Goal: Task Accomplishment & Management: Use online tool/utility

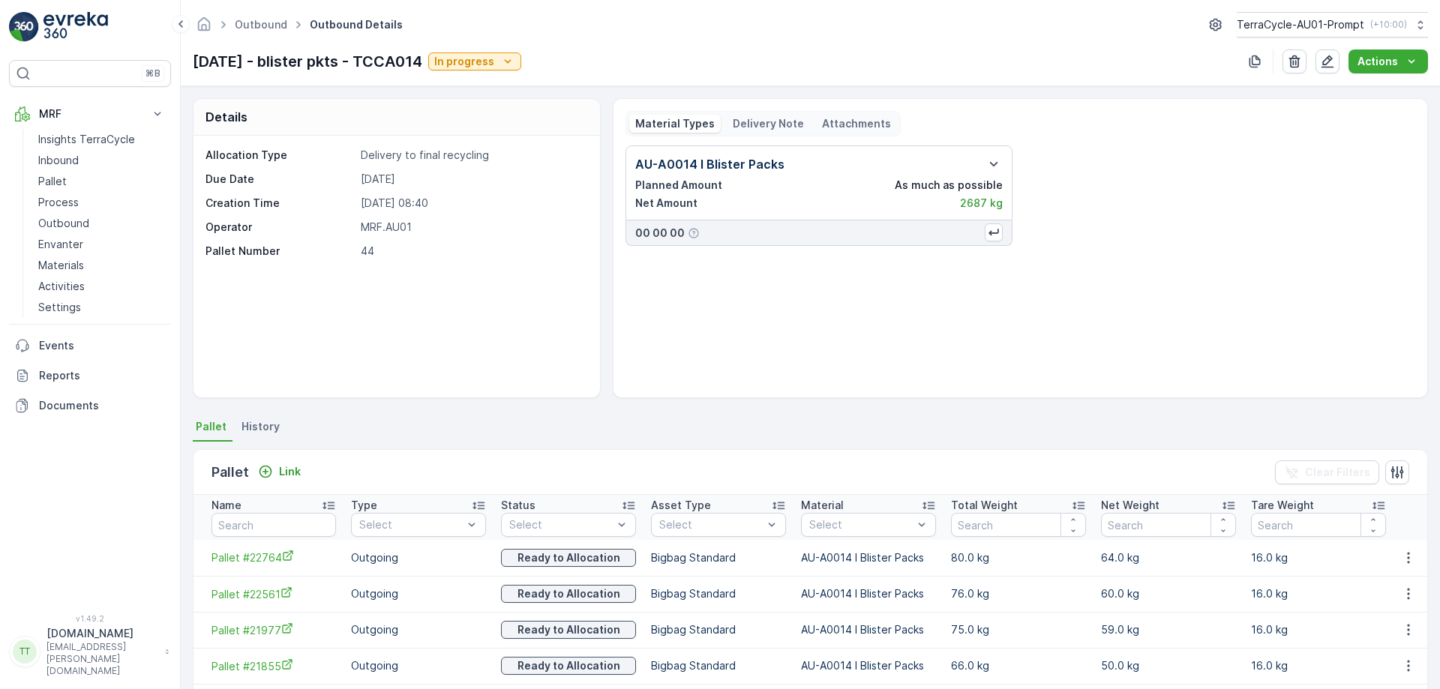
scroll to position [247, 0]
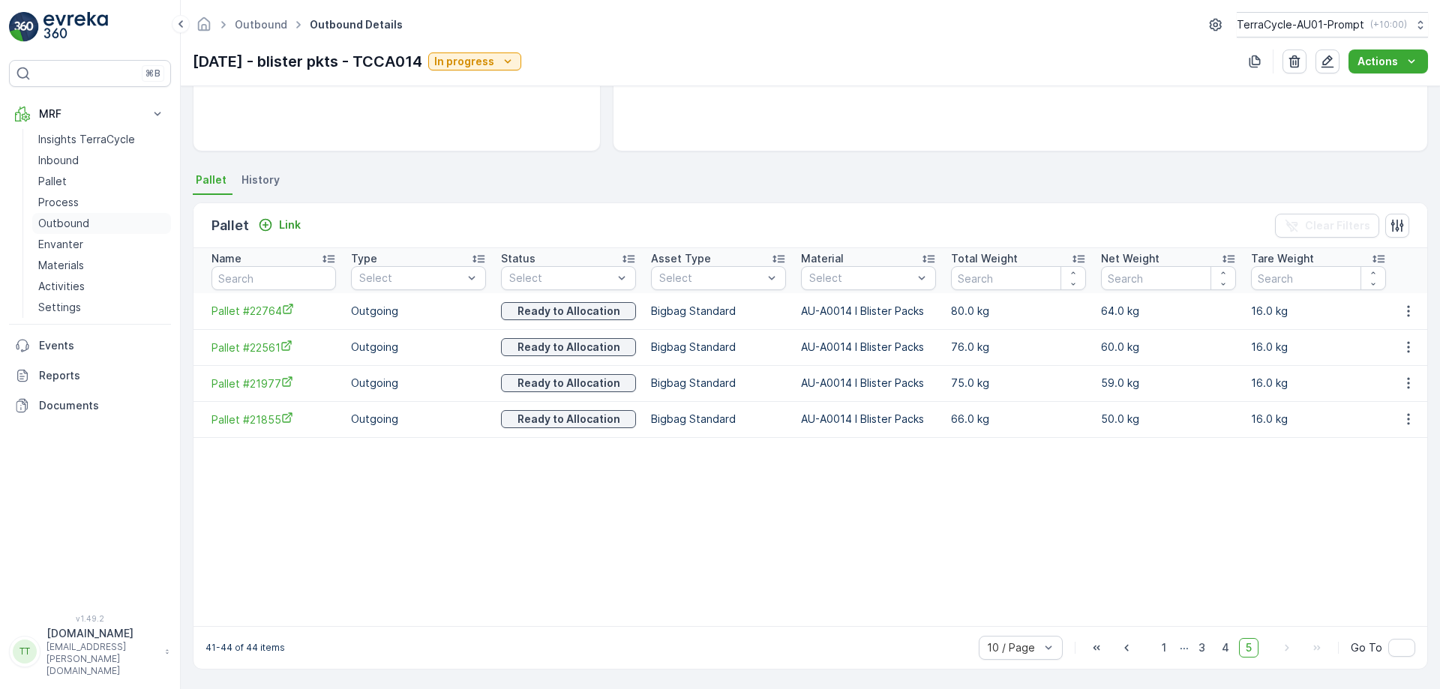
click at [48, 230] on p "Outbound" at bounding box center [63, 223] width 51 height 15
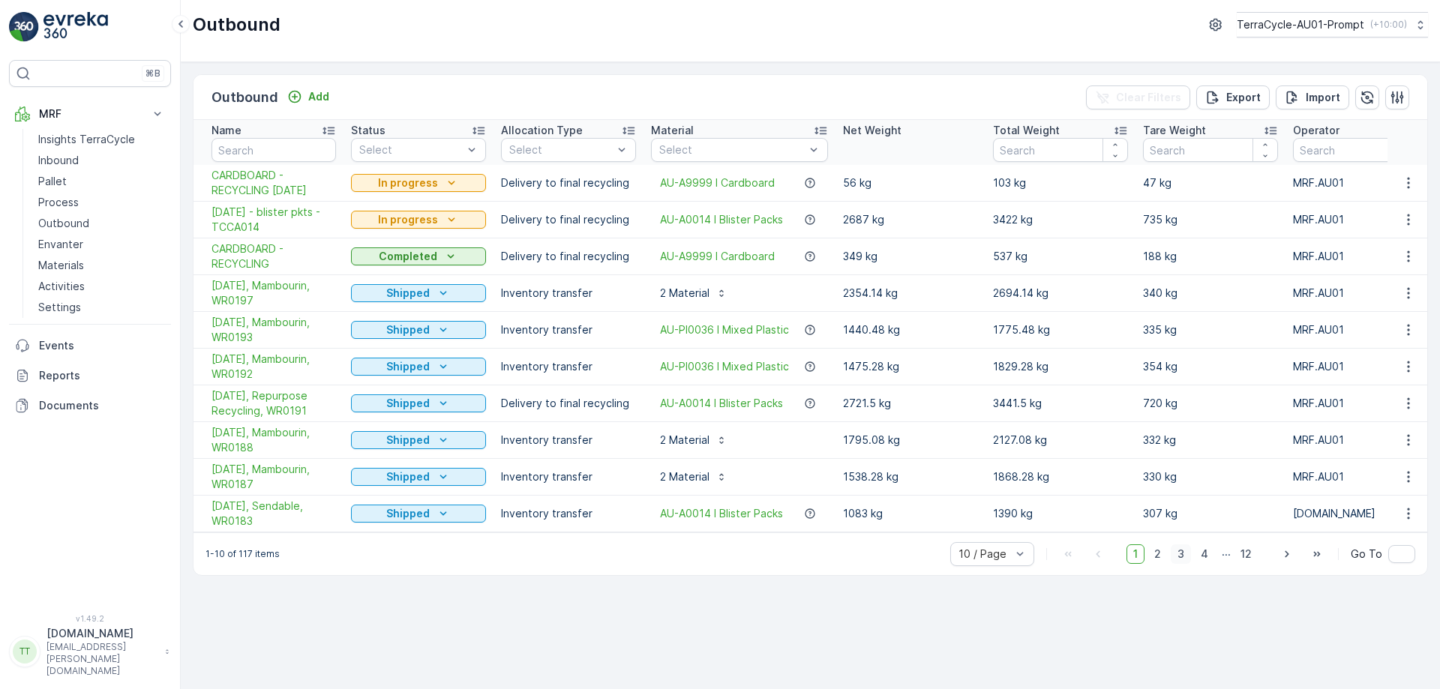
click at [1184, 564] on span "3" at bounding box center [1181, 555] width 20 height 20
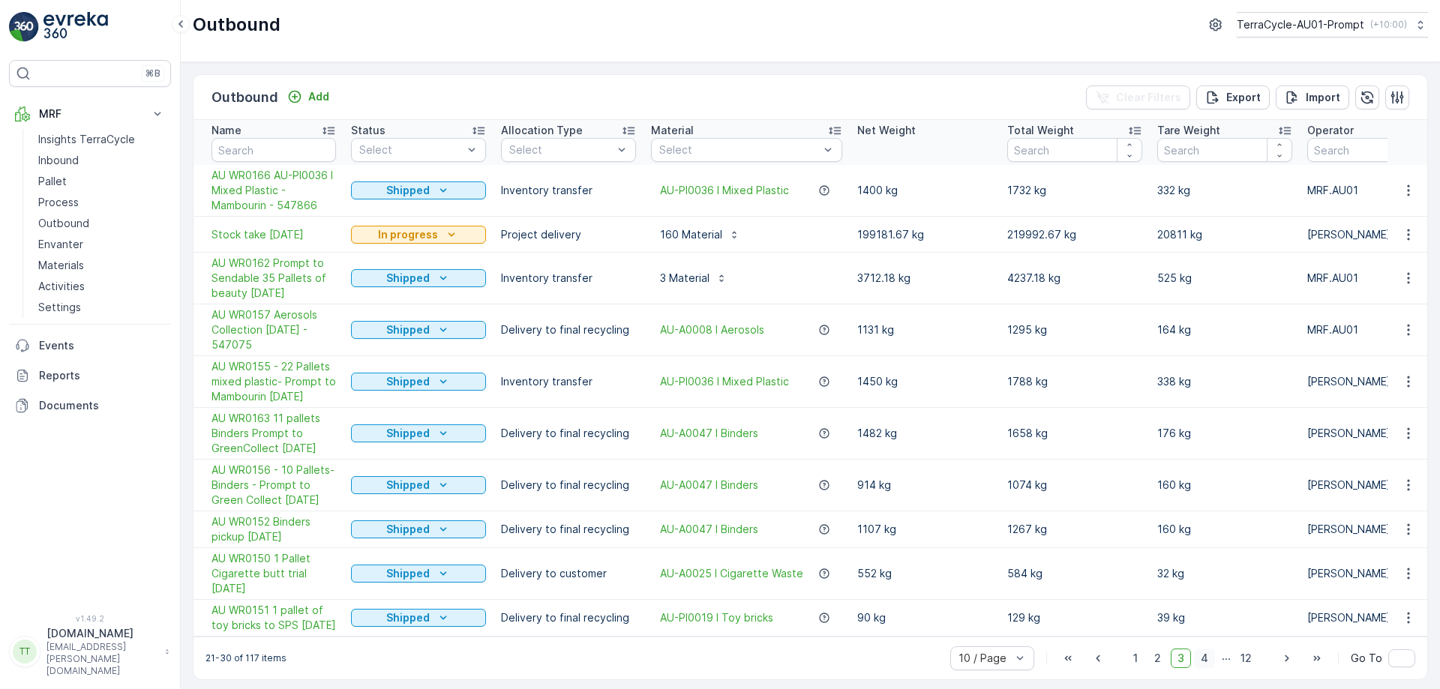
click at [1199, 668] on span "4" at bounding box center [1204, 659] width 21 height 20
click at [1209, 668] on span "5" at bounding box center [1206, 659] width 20 height 20
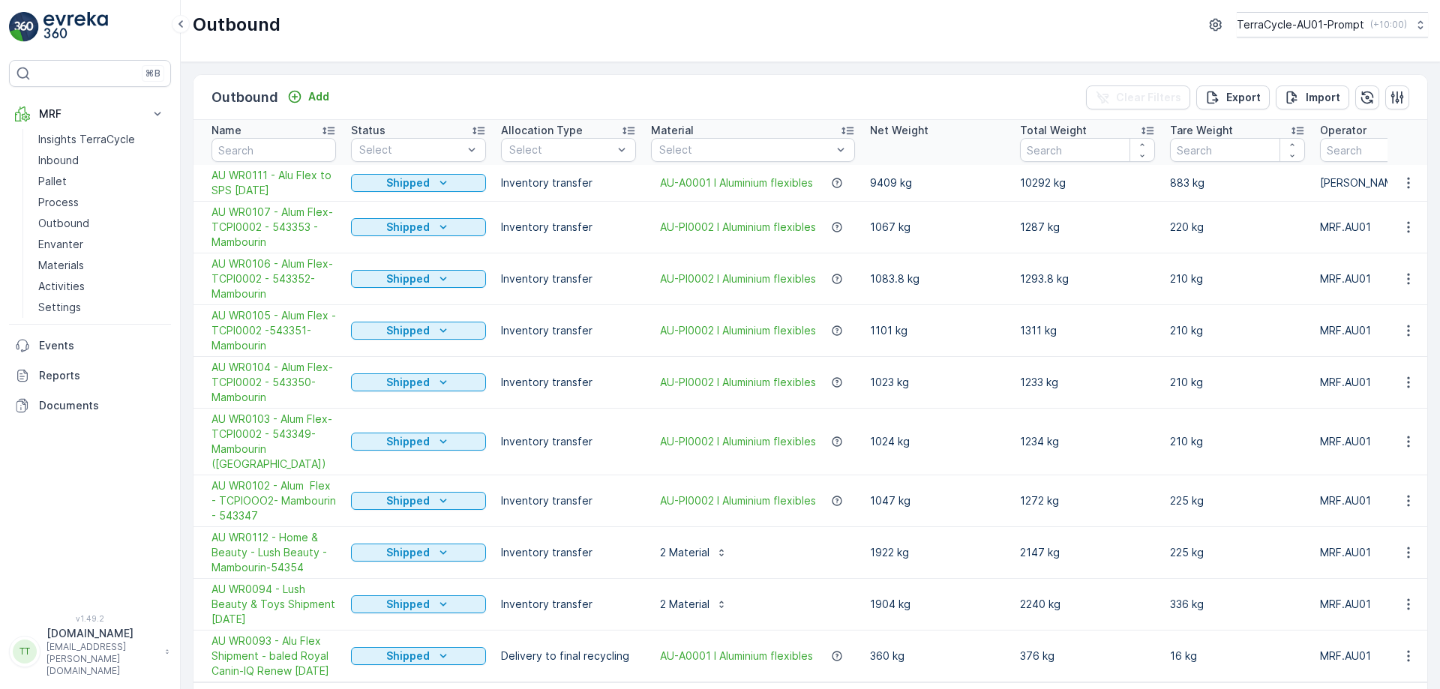
scroll to position [40, 0]
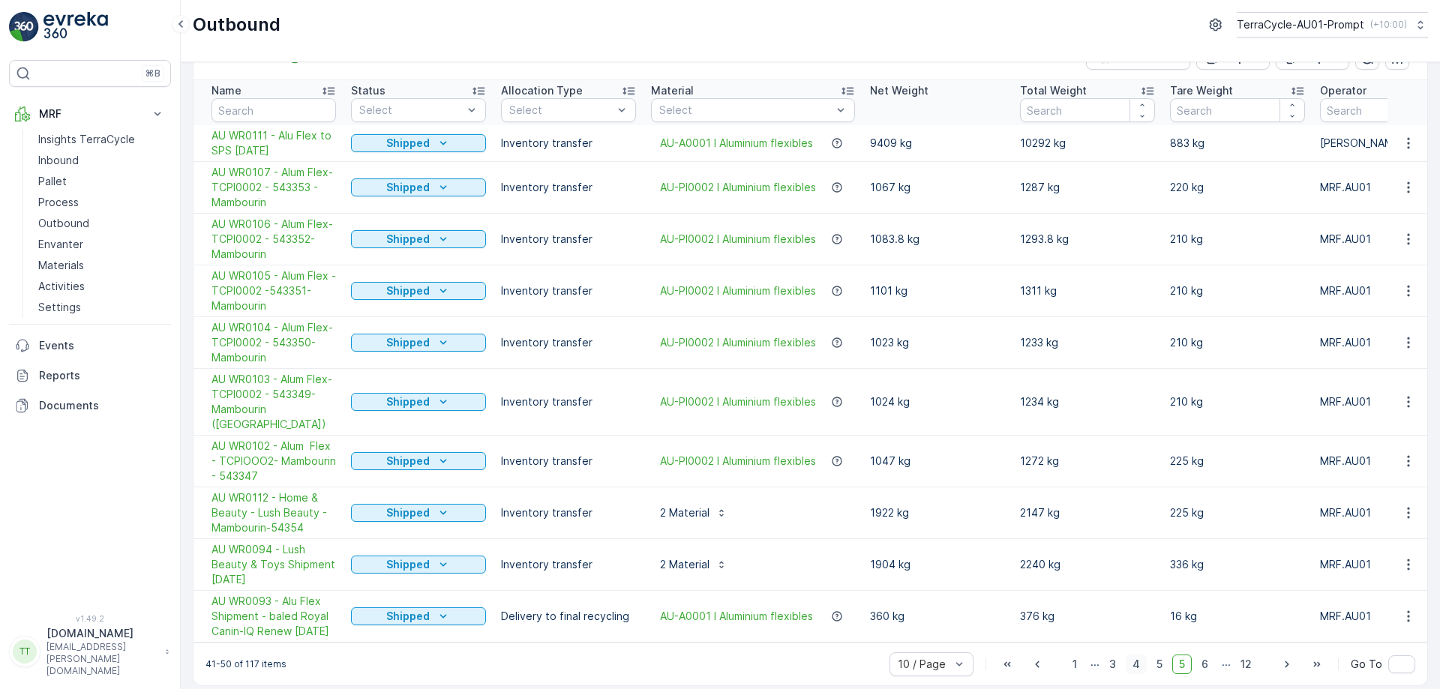
click at [1133, 656] on span "4" at bounding box center [1136, 665] width 21 height 20
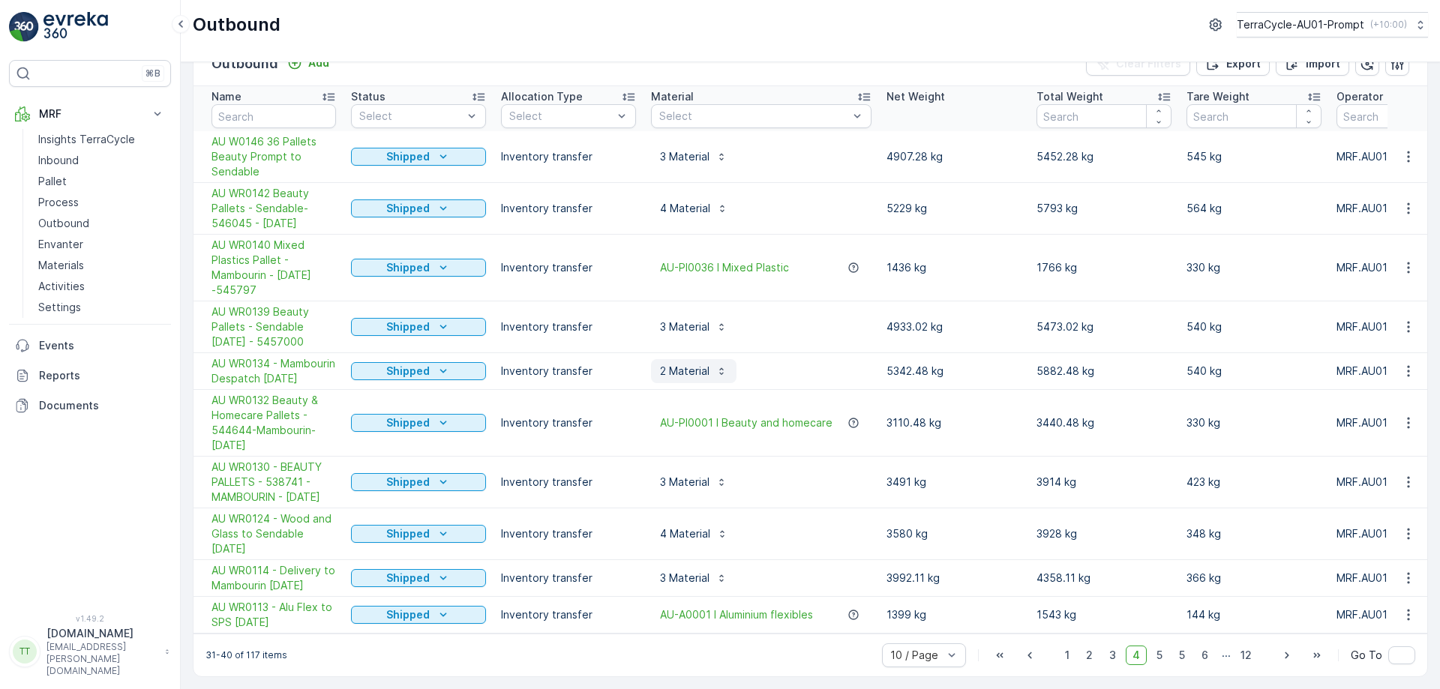
click at [689, 373] on p "2 Material" at bounding box center [685, 371] width 50 height 15
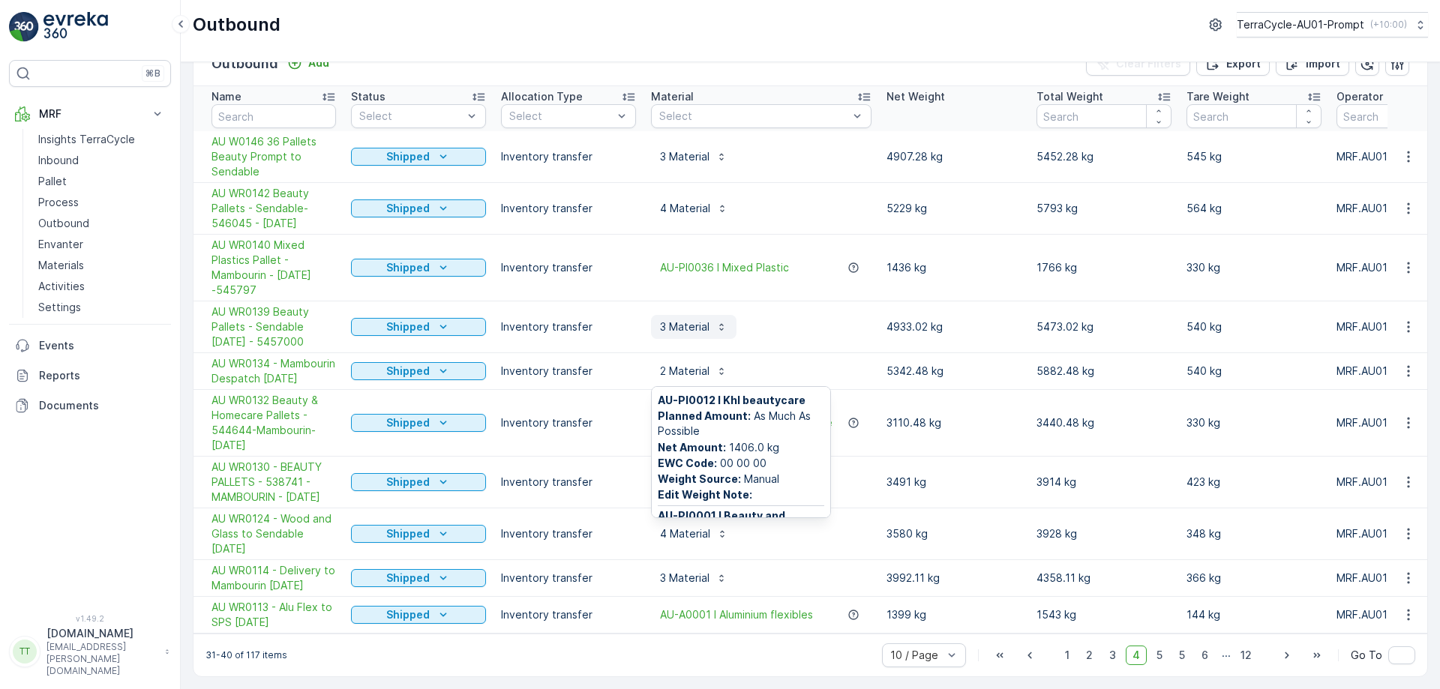
click at [699, 324] on p "3 Material" at bounding box center [685, 327] width 50 height 15
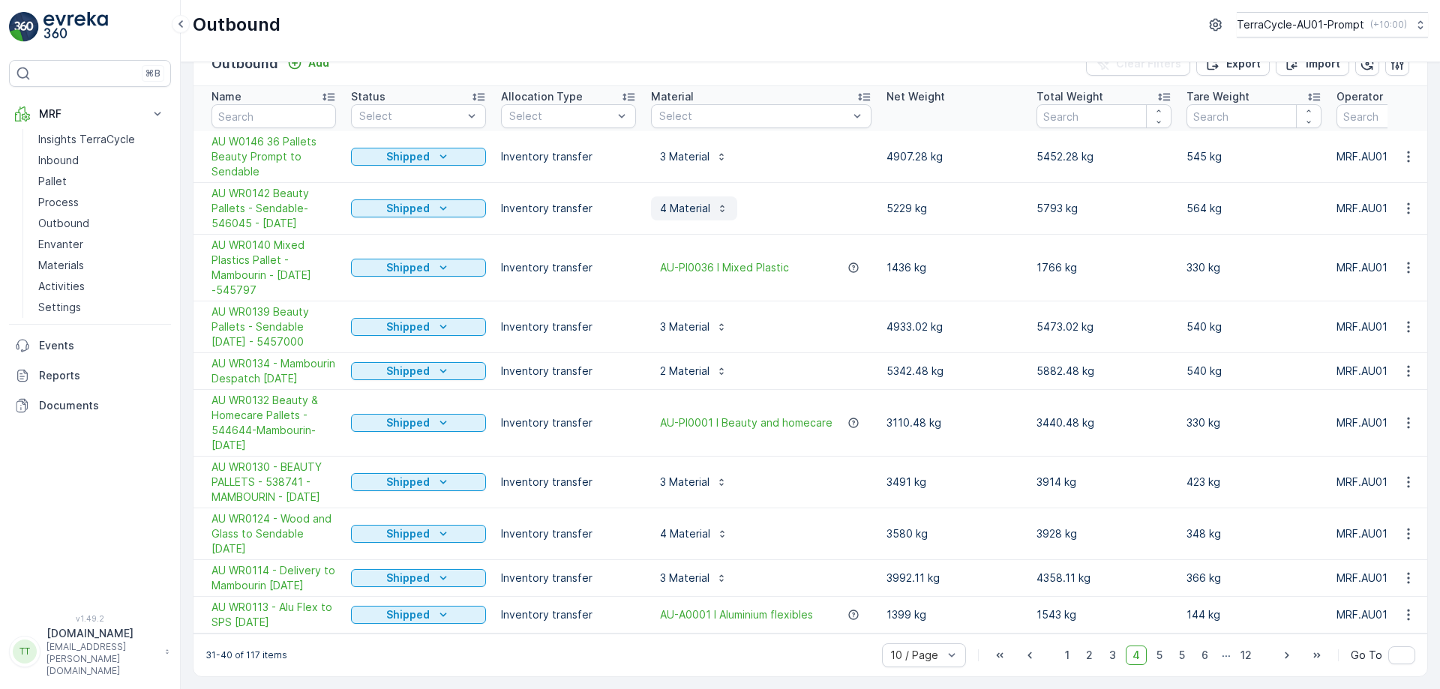
click at [698, 205] on p "4 Material" at bounding box center [685, 208] width 50 height 15
click at [695, 155] on p "3 Material" at bounding box center [685, 156] width 50 height 15
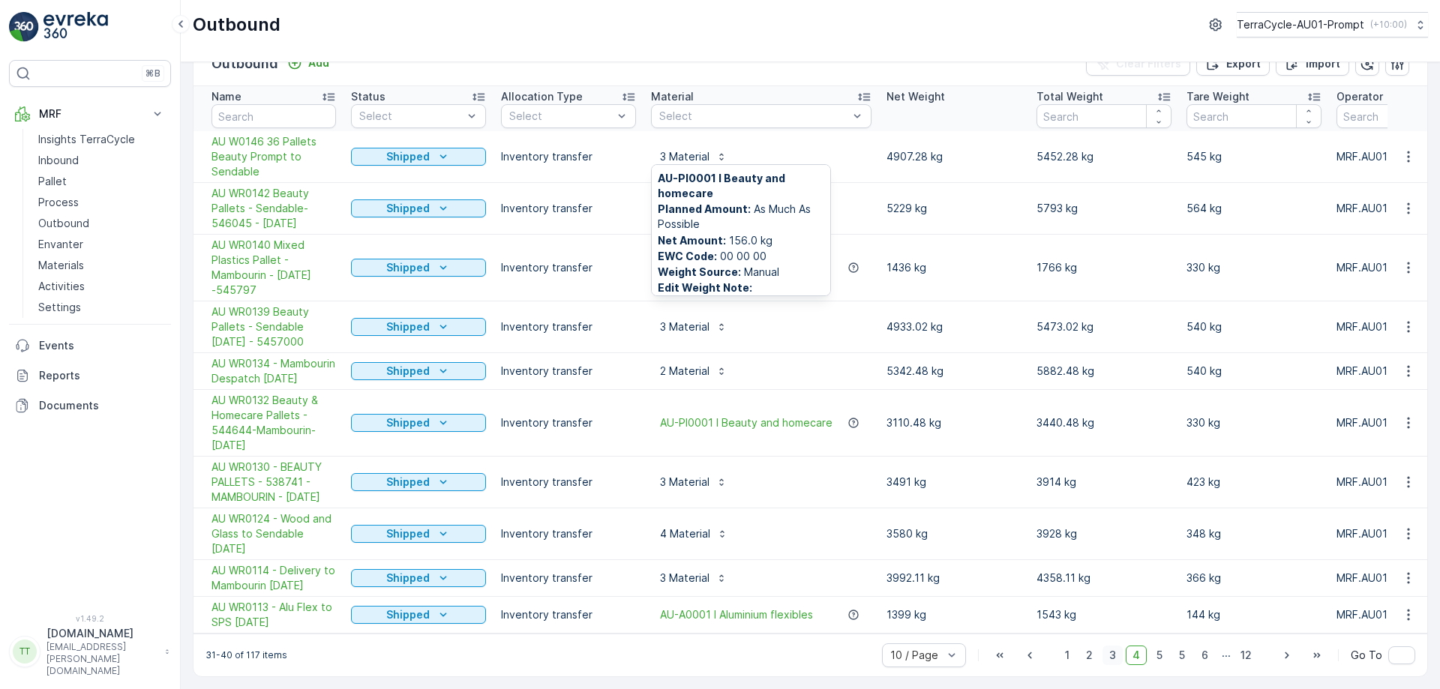
click at [1109, 665] on span "3" at bounding box center [1113, 656] width 20 height 20
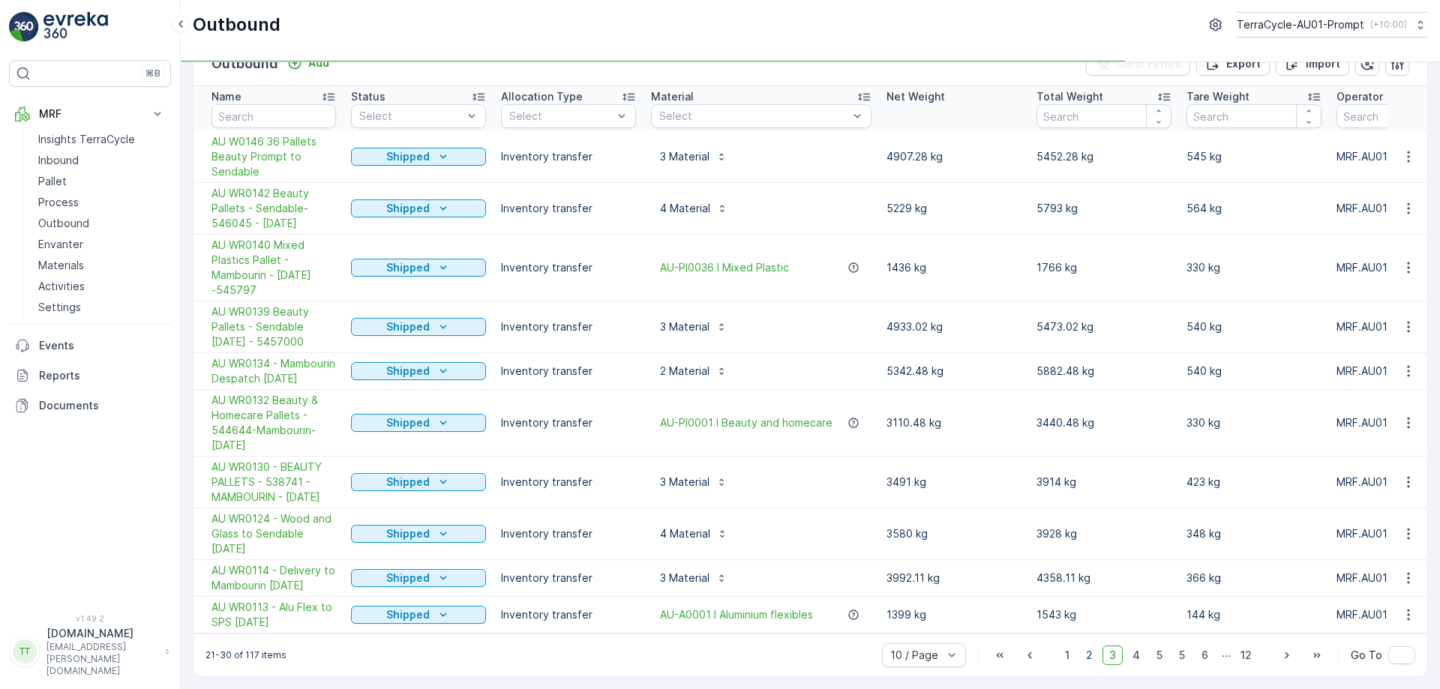
scroll to position [26, 0]
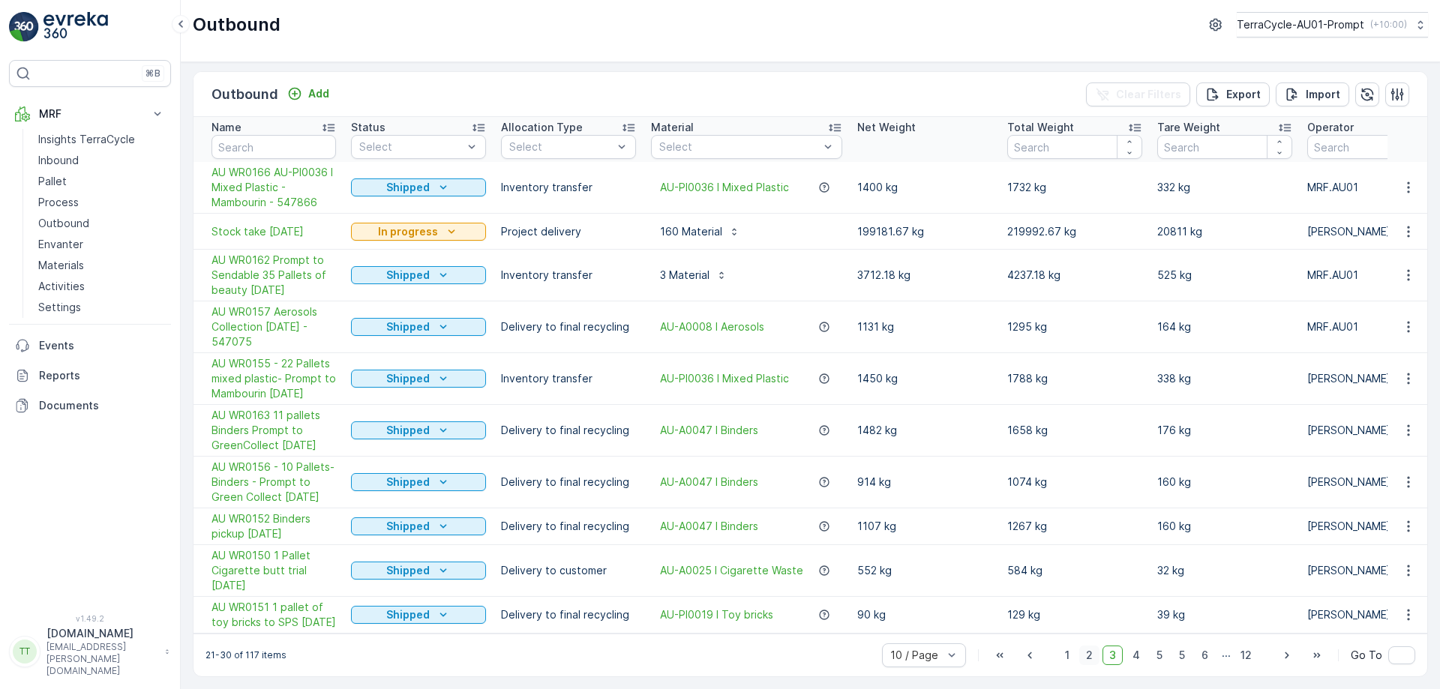
click at [1087, 649] on span "2" at bounding box center [1089, 656] width 20 height 20
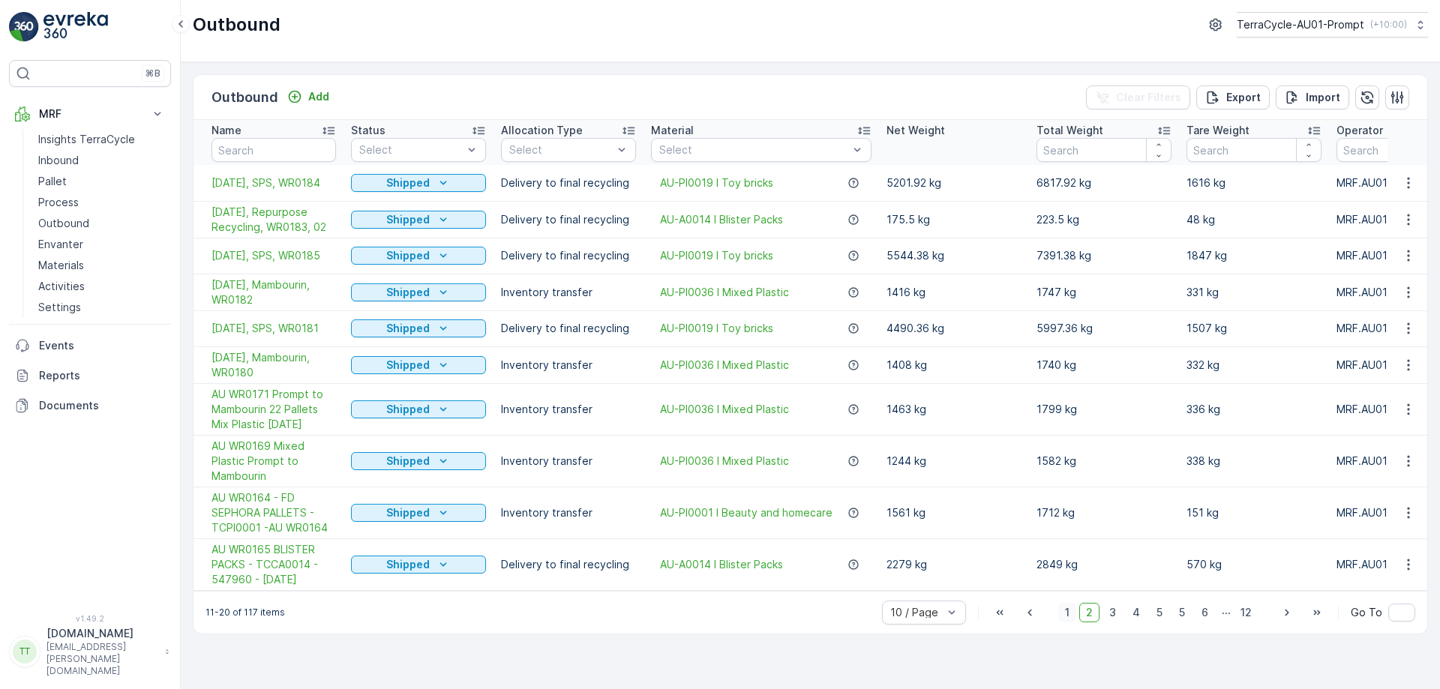
click at [1065, 619] on span "1" at bounding box center [1067, 613] width 18 height 20
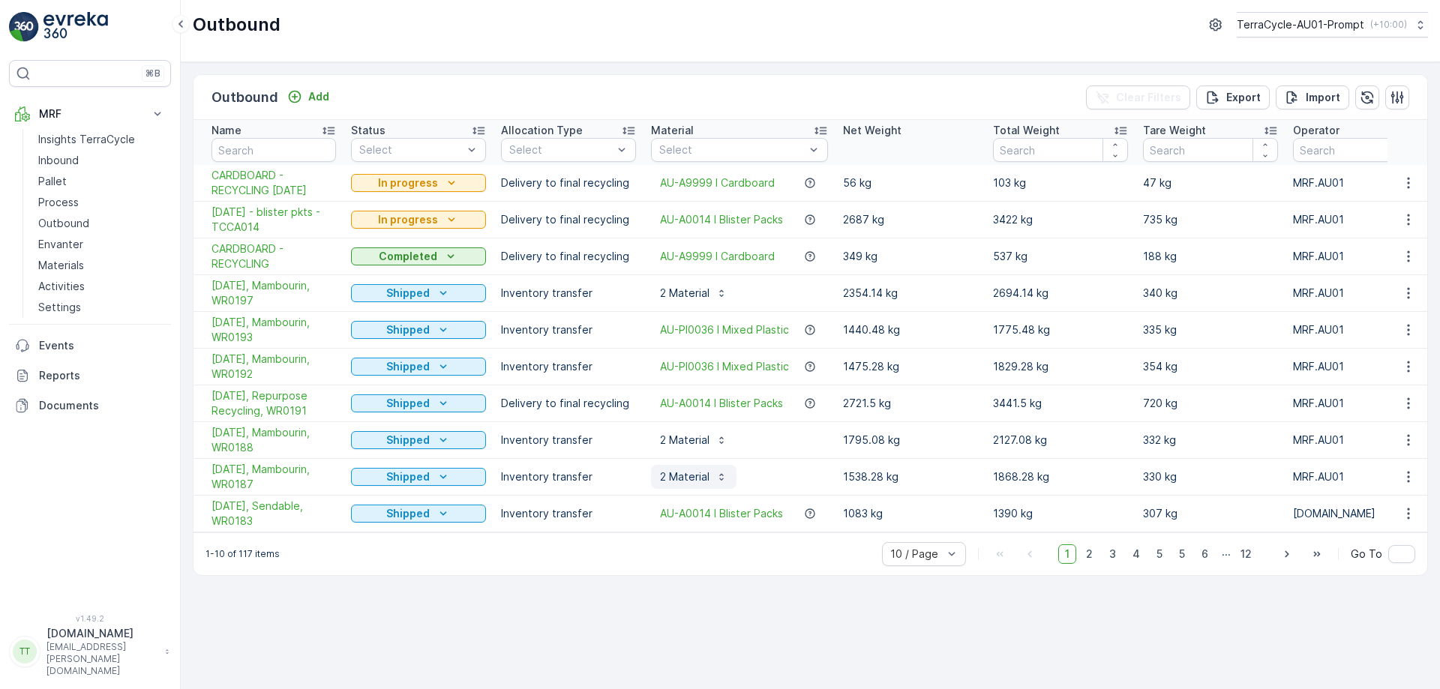
click at [710, 470] on div "2 Material" at bounding box center [694, 477] width 68 height 15
click at [710, 444] on div "2 Material" at bounding box center [694, 440] width 68 height 15
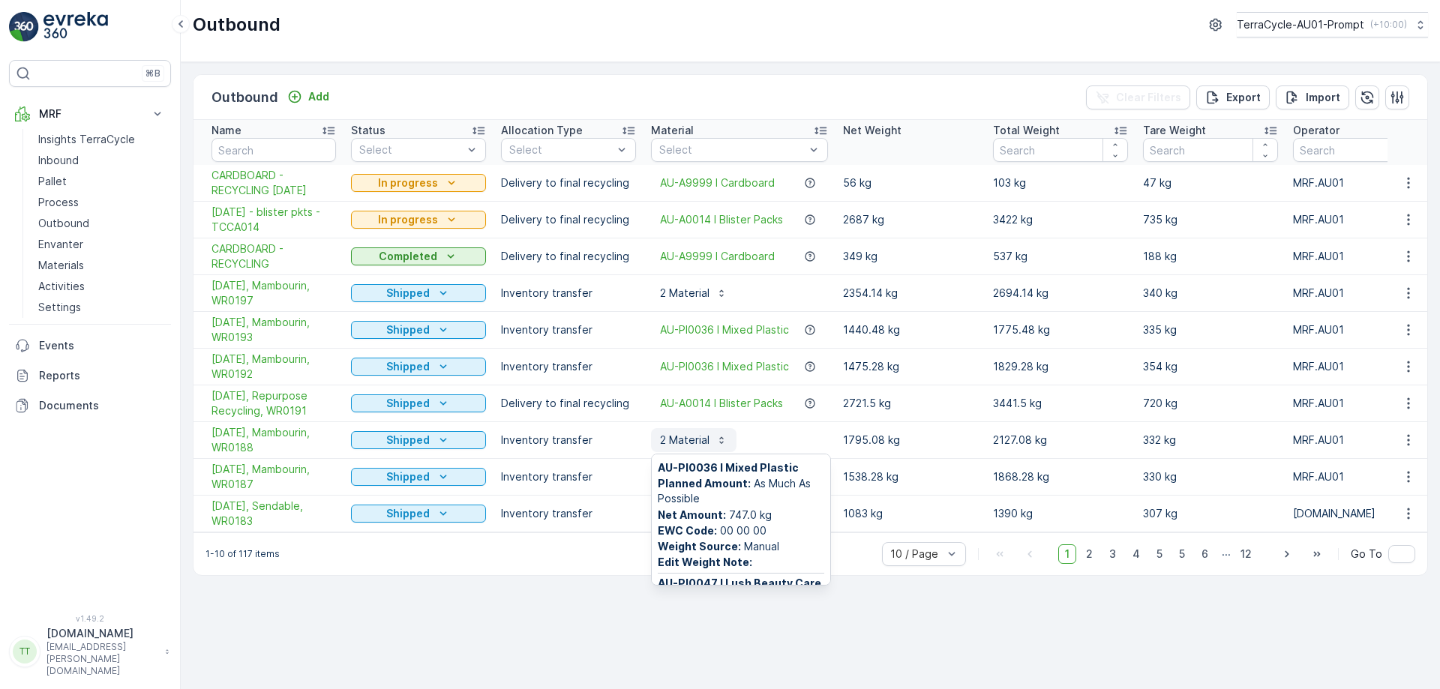
click at [710, 444] on div "2 Material" at bounding box center [694, 440] width 68 height 15
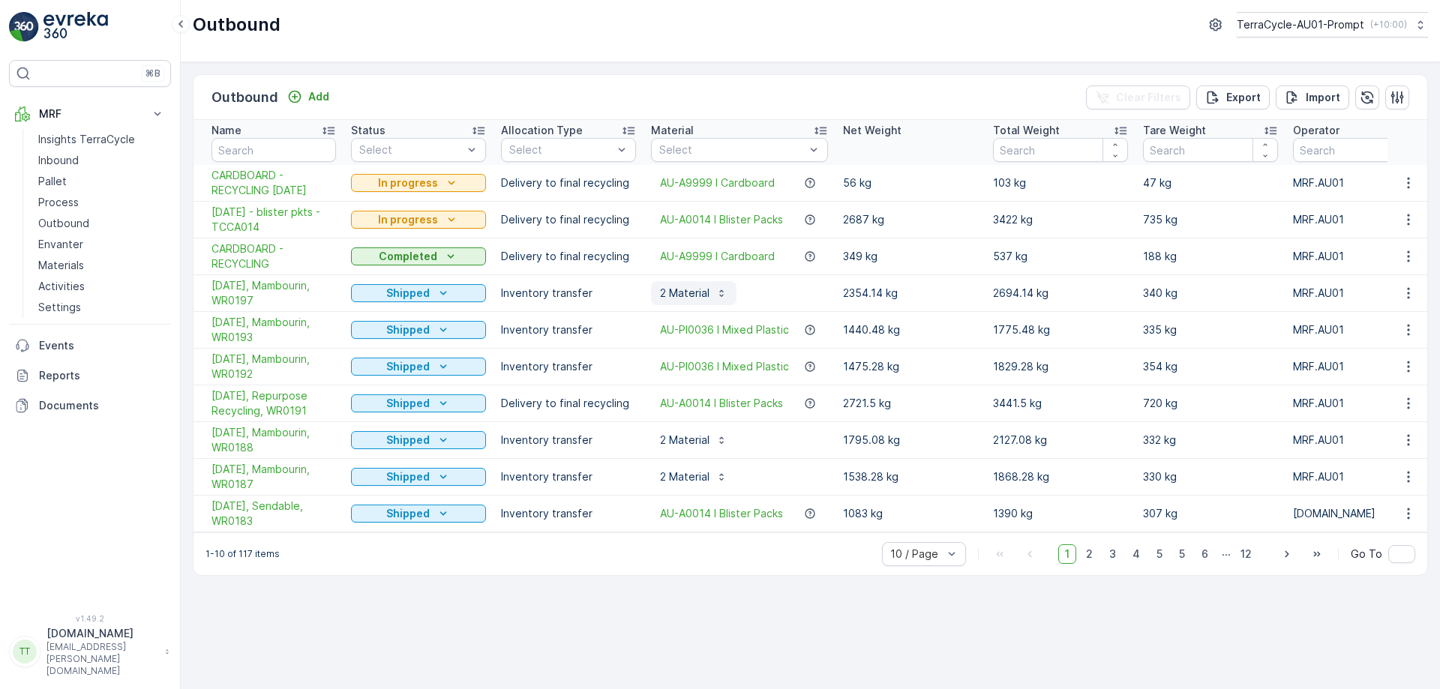
click at [713, 295] on div "2 Material" at bounding box center [694, 293] width 68 height 15
click at [697, 602] on div "Outbound Add Clear Filters Export Import Name Status Select Allocation Type Sel…" at bounding box center [810, 375] width 1259 height 627
click at [1304, 30] on p "TerraCycle-AU01-Prompt" at bounding box center [1300, 24] width 128 height 15
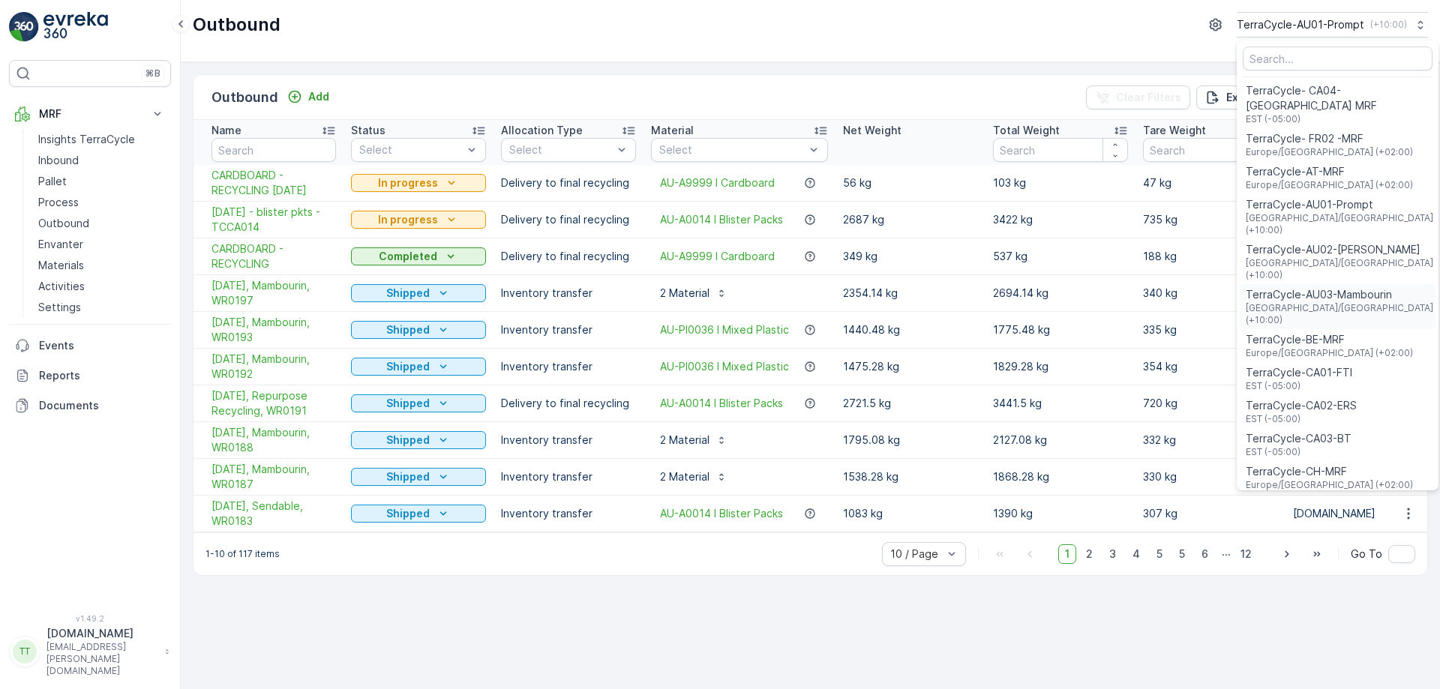
click at [1286, 287] on span "TerraCycle-AU03-Mambourin" at bounding box center [1340, 294] width 188 height 15
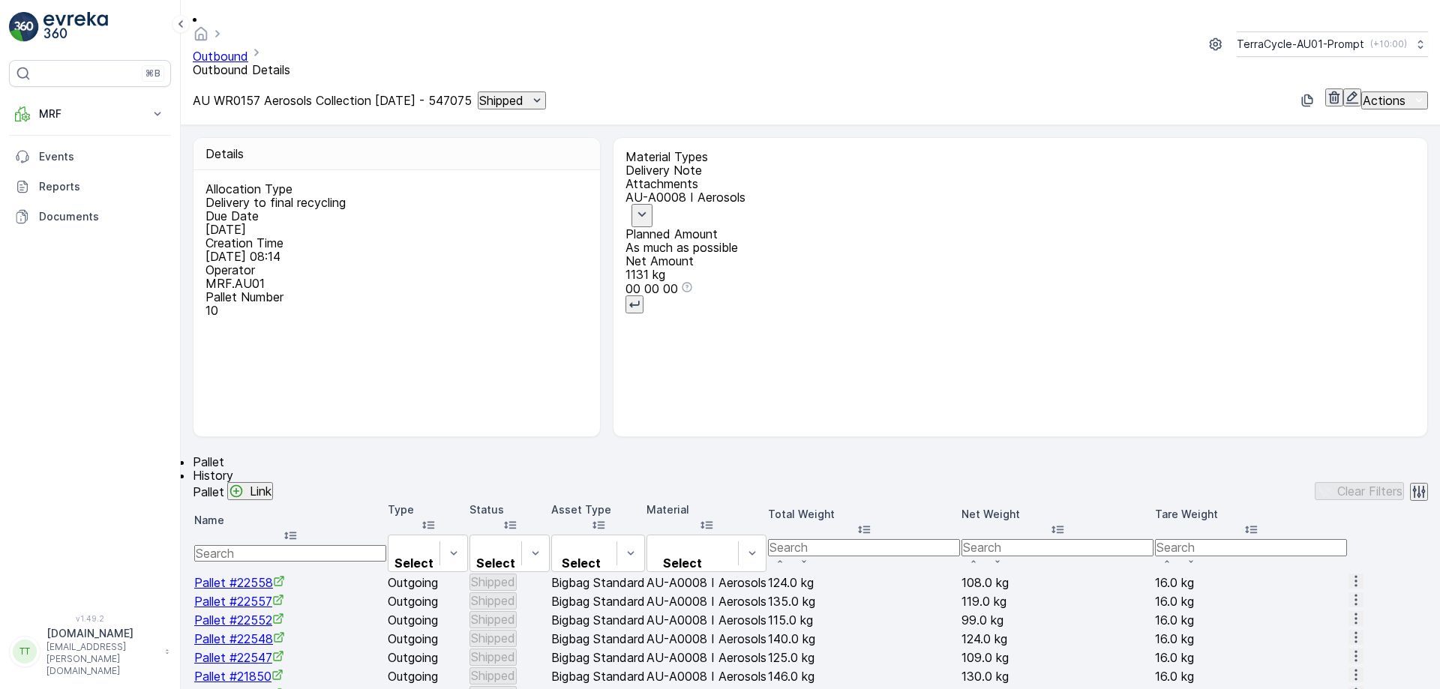
click at [770, 164] on p "Delivery Note" at bounding box center [1021, 171] width 790 height 14
click at [677, 191] on span "View Document File" at bounding box center [687, 198] width 123 height 15
click at [665, 150] on p "Material Types" at bounding box center [1021, 157] width 790 height 14
click at [1377, 94] on p "Actions" at bounding box center [1384, 101] width 43 height 14
click at [1370, 84] on span "Create Delivery Note" at bounding box center [1391, 91] width 108 height 15
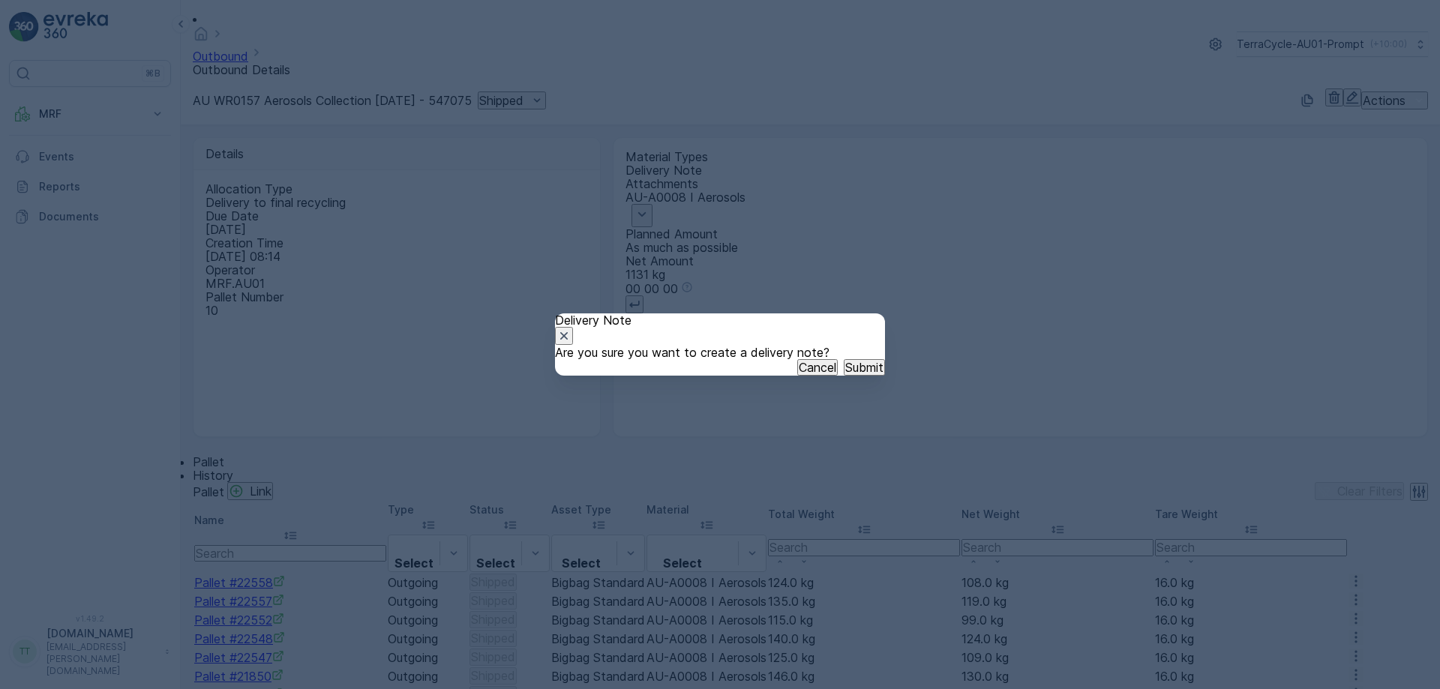
click at [845, 374] on p "Submit" at bounding box center [864, 368] width 38 height 14
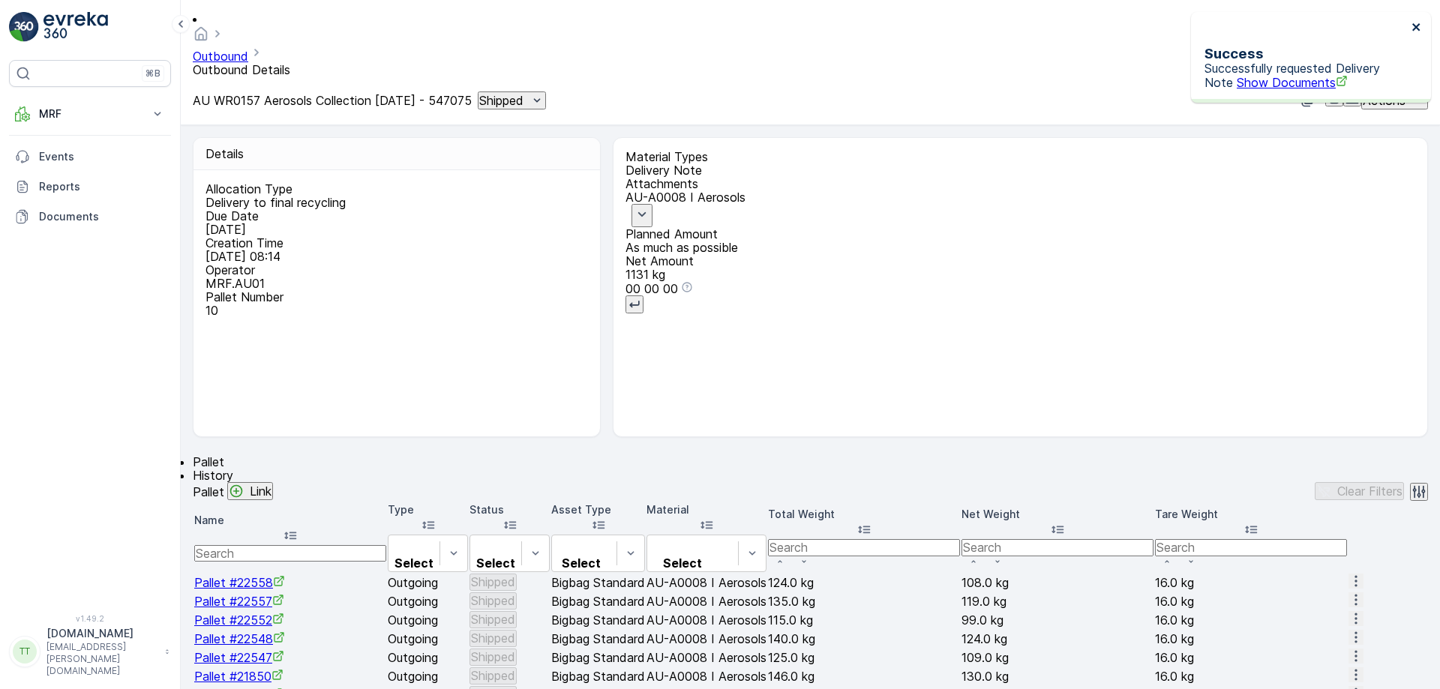
click at [1420, 26] on icon "close" at bounding box center [1417, 27] width 11 height 12
click at [779, 164] on p "Delivery Note" at bounding box center [1021, 171] width 790 height 14
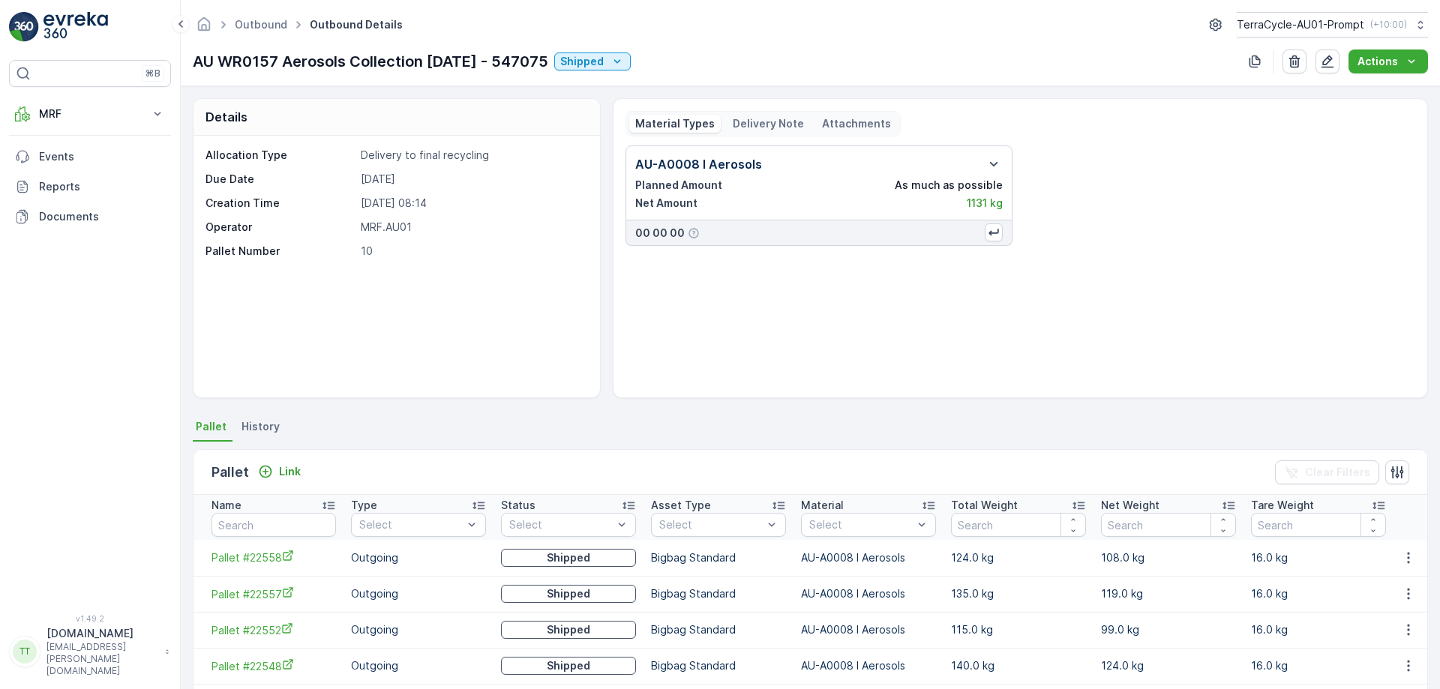
click at [782, 114] on div "Material Types Delivery Note Attachments" at bounding box center [763, 124] width 275 height 26
click at [759, 122] on p "Delivery Note" at bounding box center [768, 123] width 71 height 15
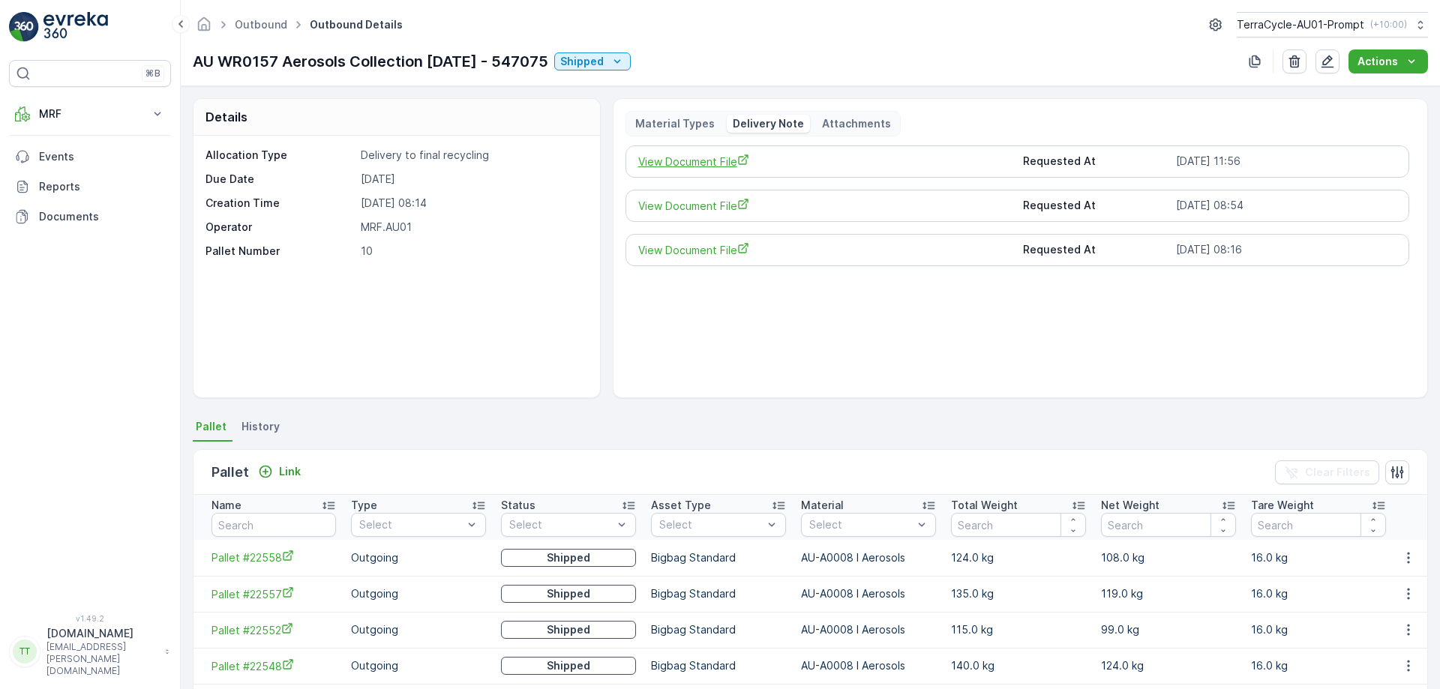
click at [711, 163] on span "View Document File" at bounding box center [825, 162] width 374 height 16
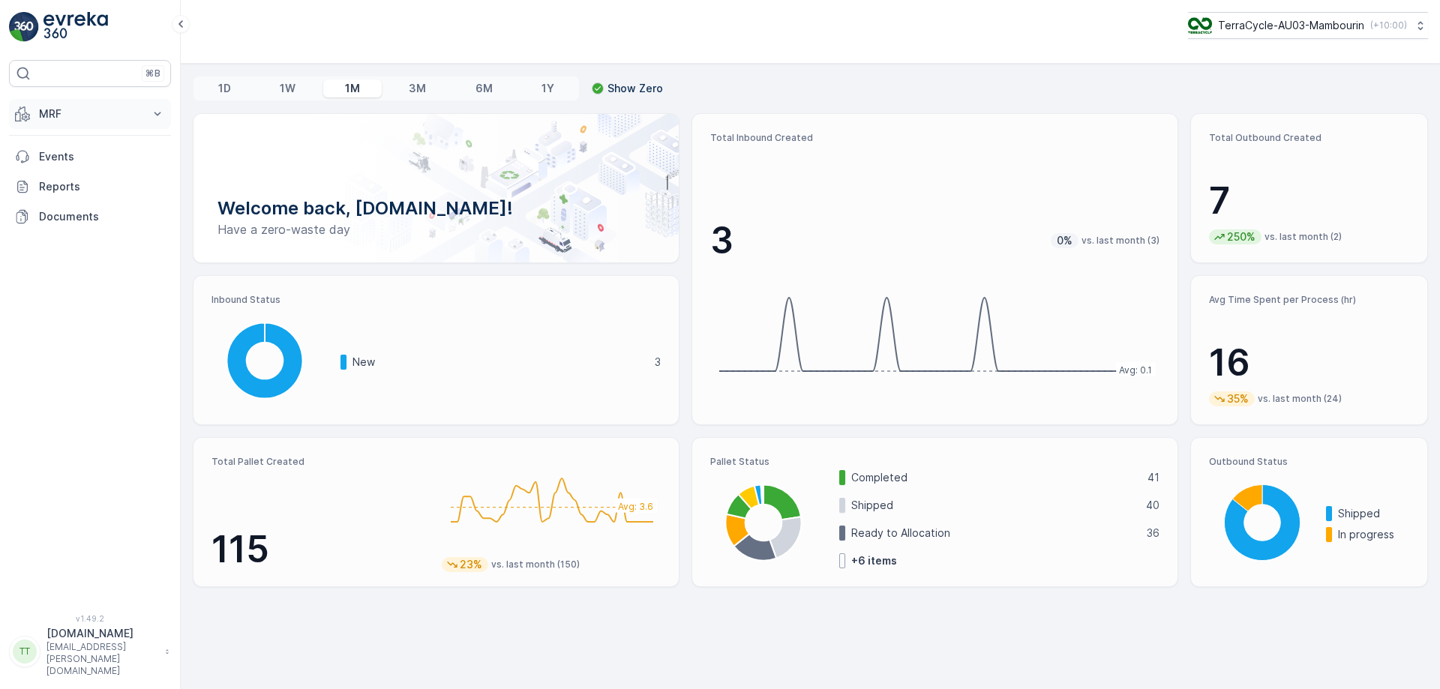
click at [88, 117] on p "MRF" at bounding box center [90, 114] width 102 height 15
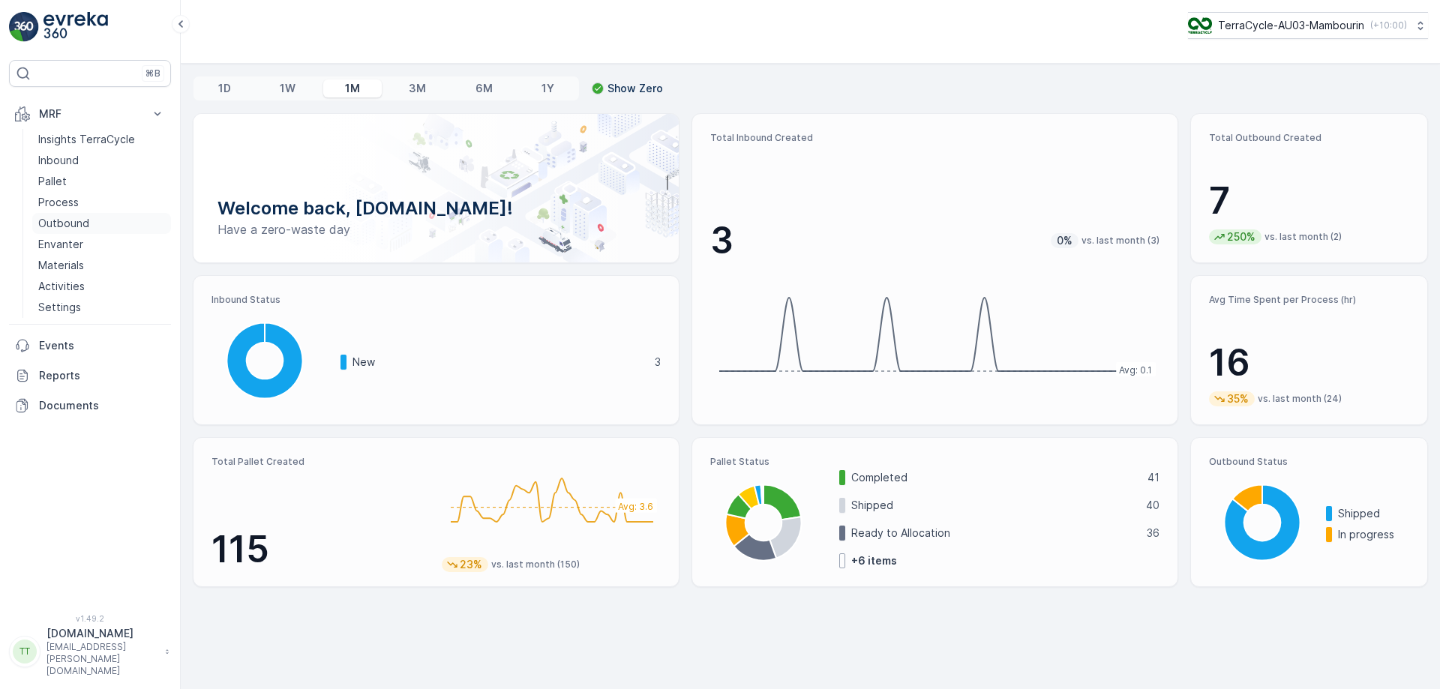
click at [60, 216] on p "Outbound" at bounding box center [63, 223] width 51 height 15
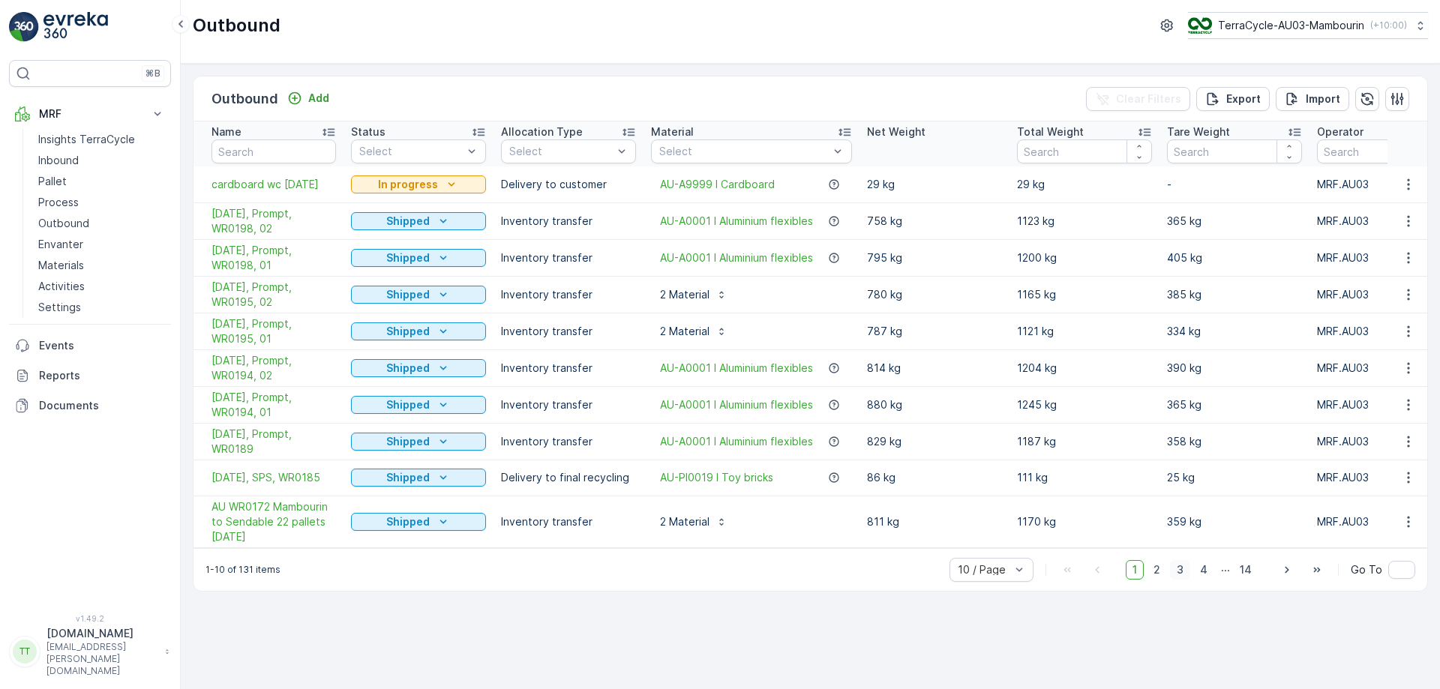
click at [1186, 580] on span "3" at bounding box center [1180, 570] width 20 height 20
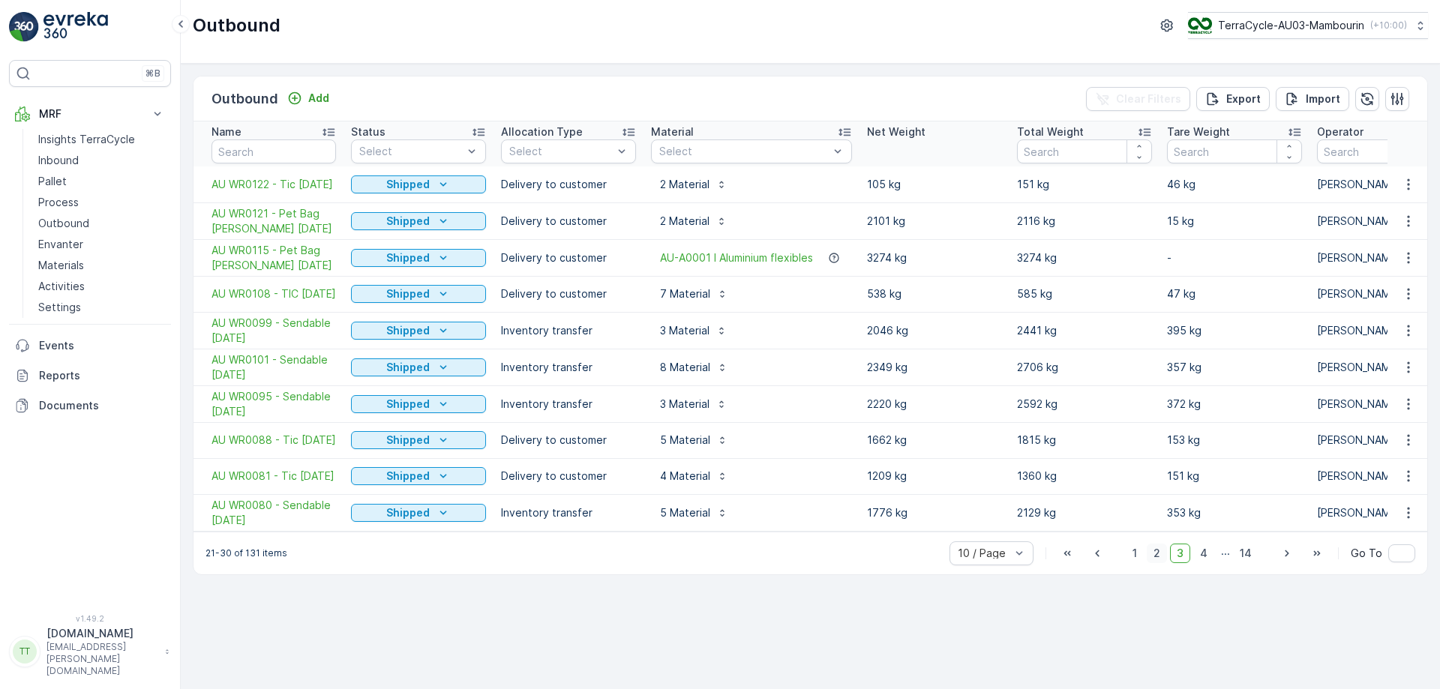
click at [1162, 561] on span "2" at bounding box center [1157, 554] width 20 height 20
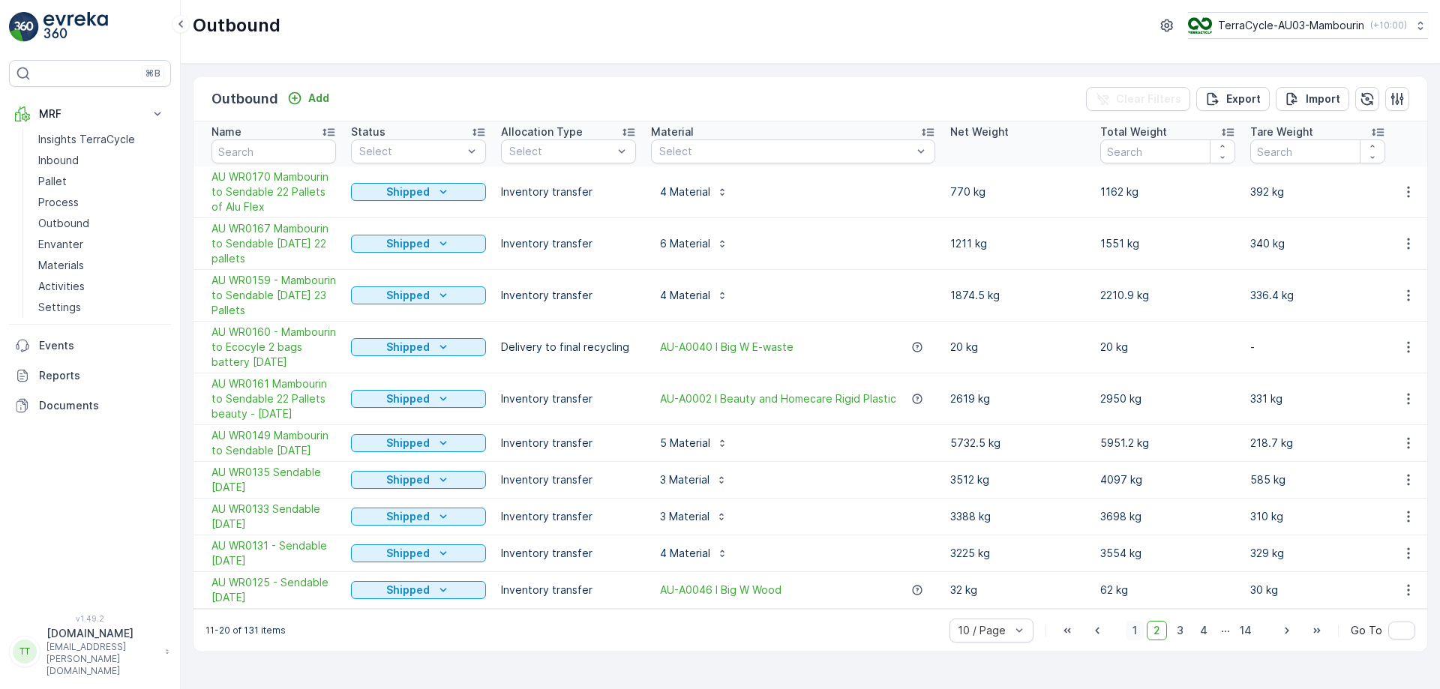
click at [1137, 634] on span "1" at bounding box center [1135, 631] width 18 height 20
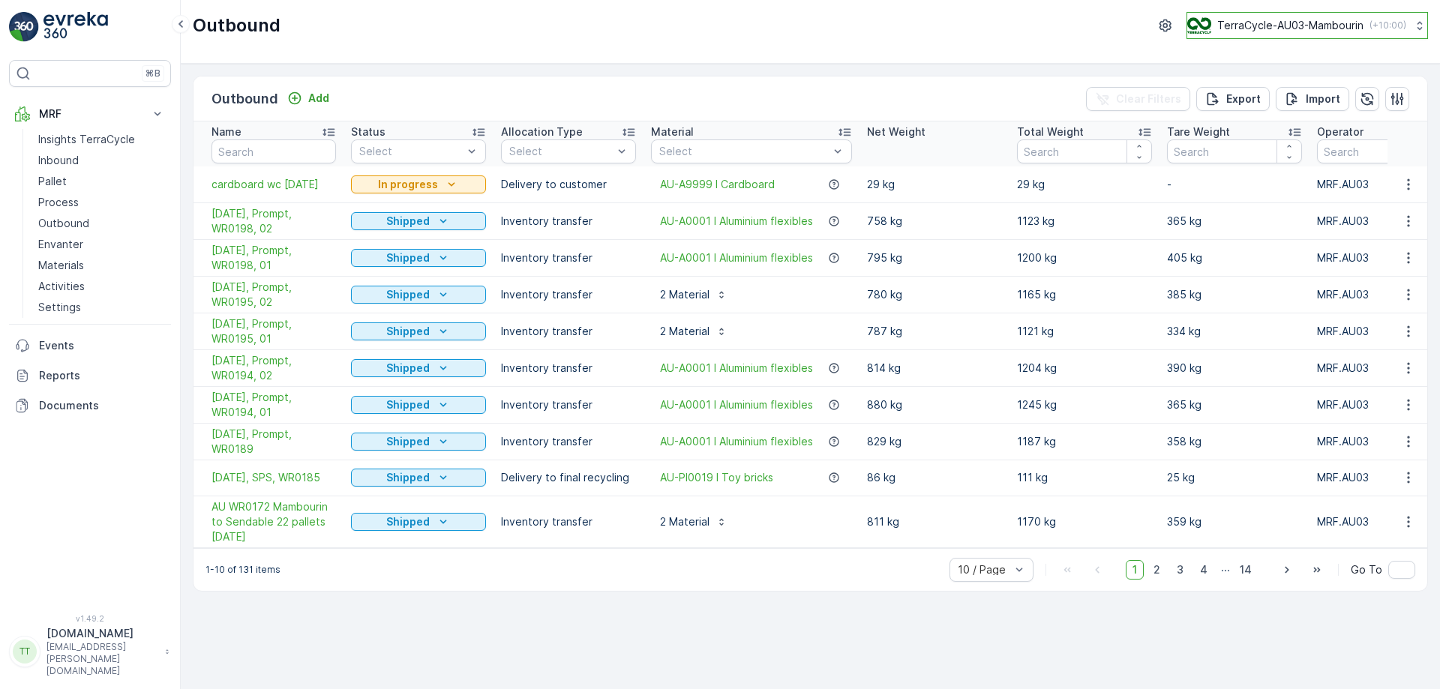
click at [1289, 17] on div "TerraCycle-AU03-Mambourin ( +10:00 )" at bounding box center [1296, 25] width 219 height 17
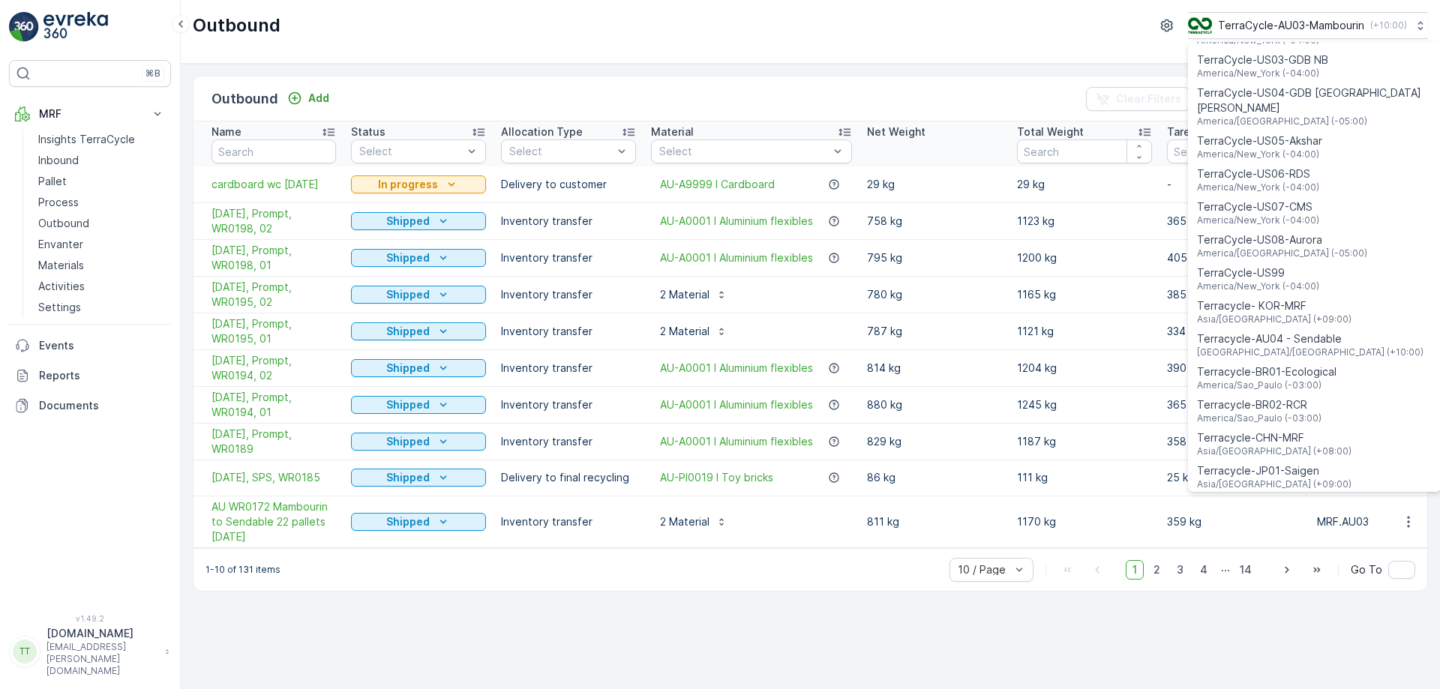
scroll to position [1078, 0]
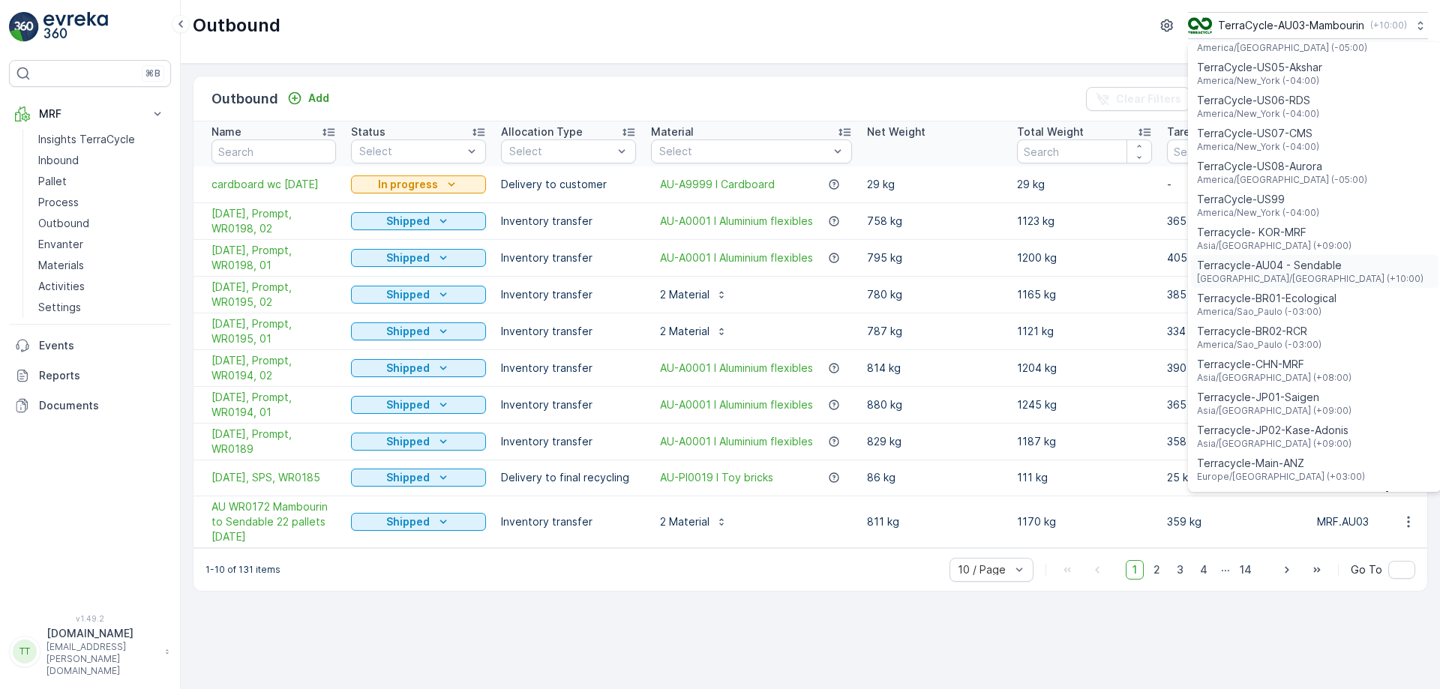
click at [1282, 258] on span "Terracycle-AU04 - Sendable" at bounding box center [1310, 265] width 227 height 15
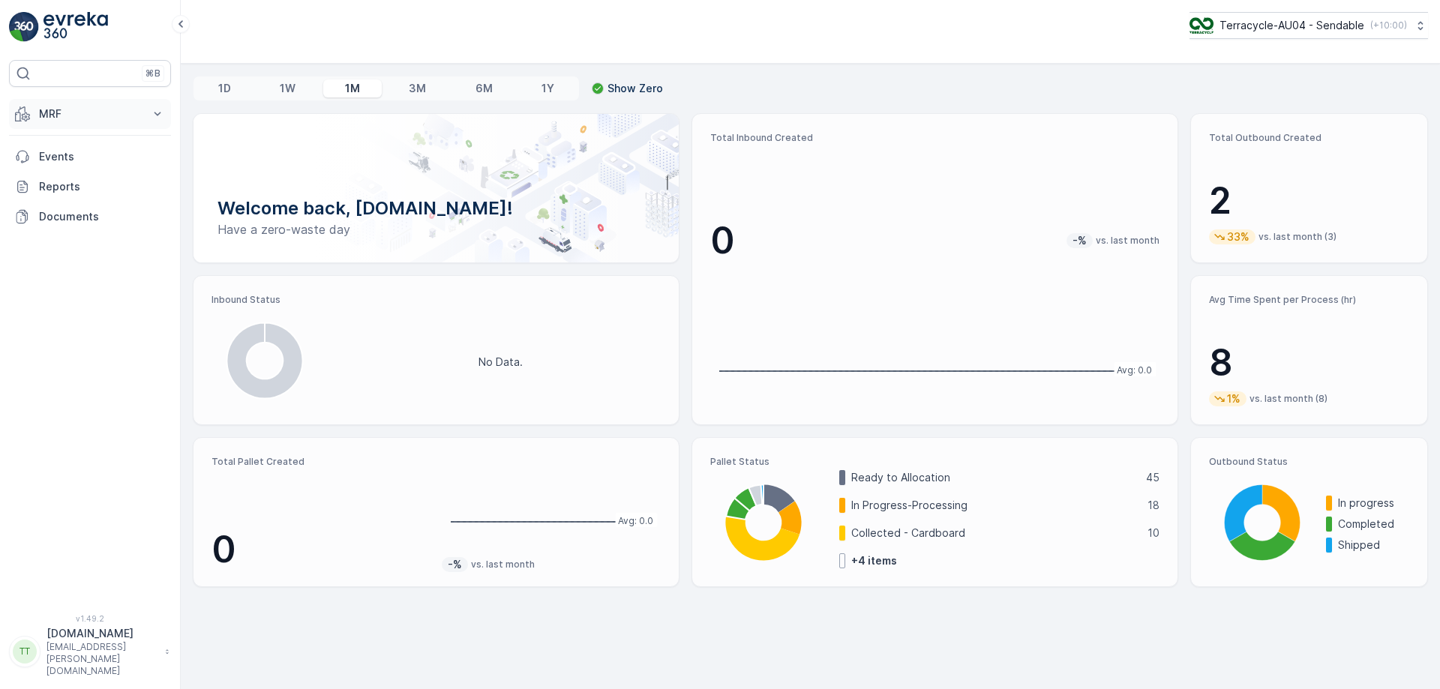
click at [83, 116] on p "MRF" at bounding box center [90, 114] width 102 height 15
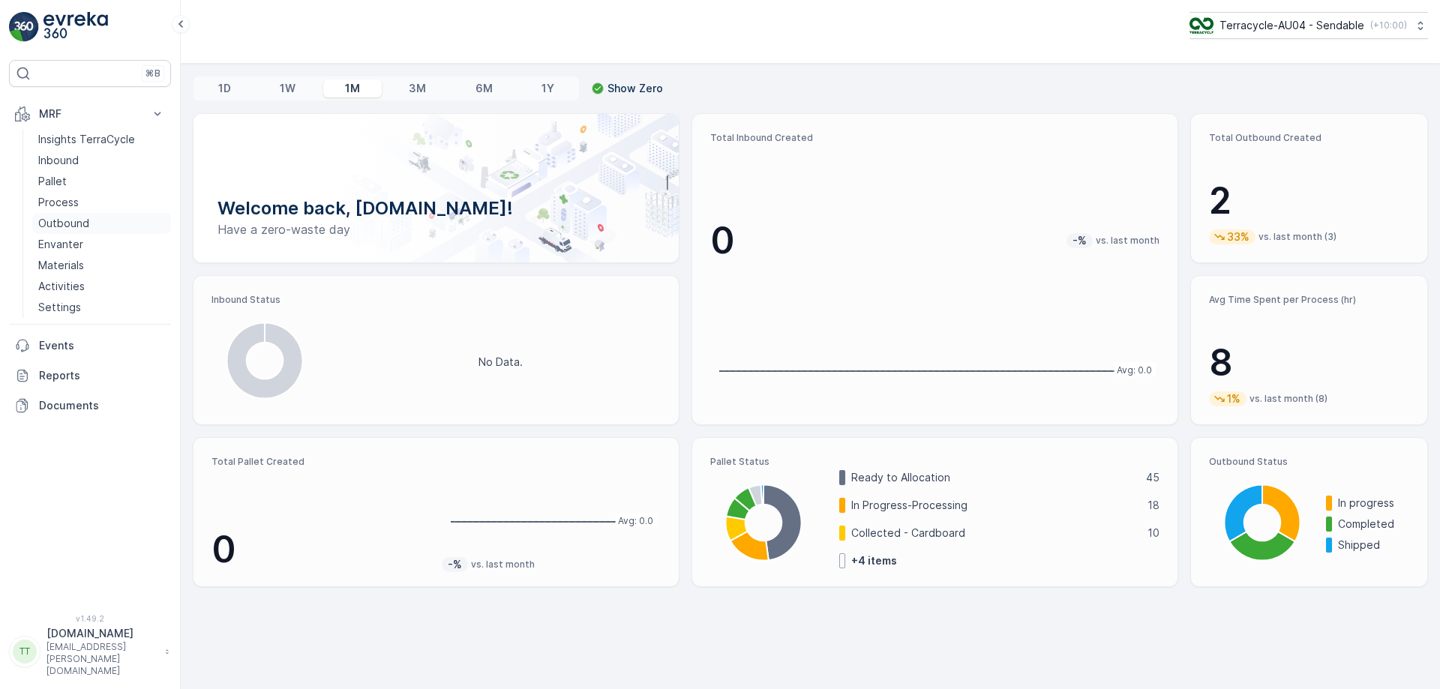
click at [59, 226] on p "Outbound" at bounding box center [63, 223] width 51 height 15
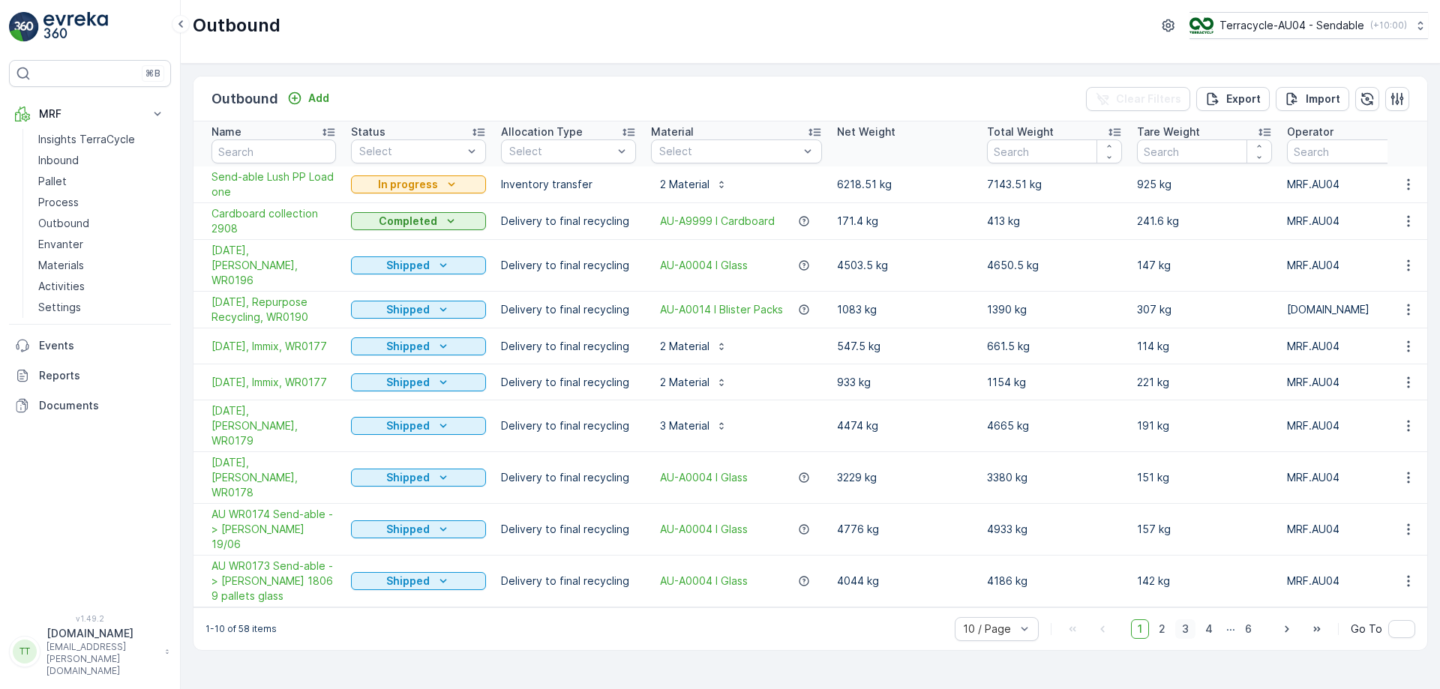
click at [1188, 620] on span "3" at bounding box center [1185, 630] width 20 height 20
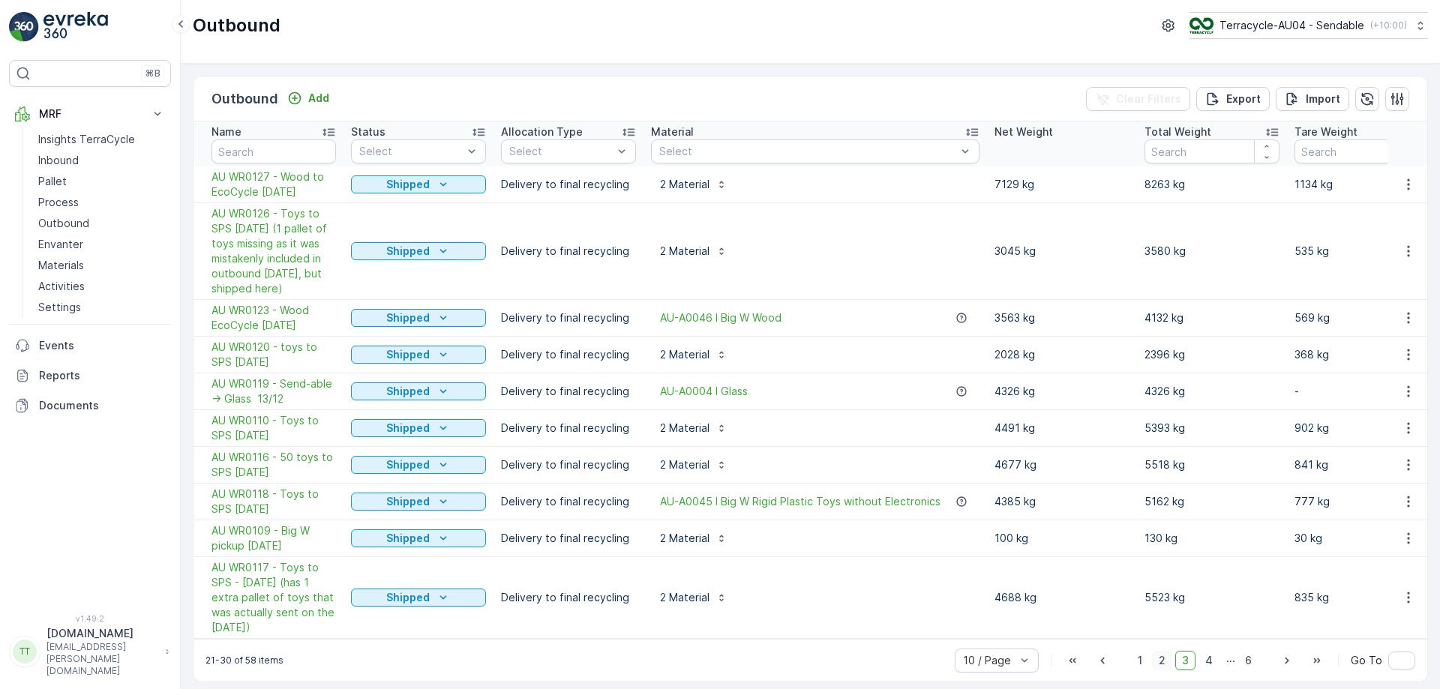
click at [1164, 667] on span "2" at bounding box center [1162, 661] width 20 height 20
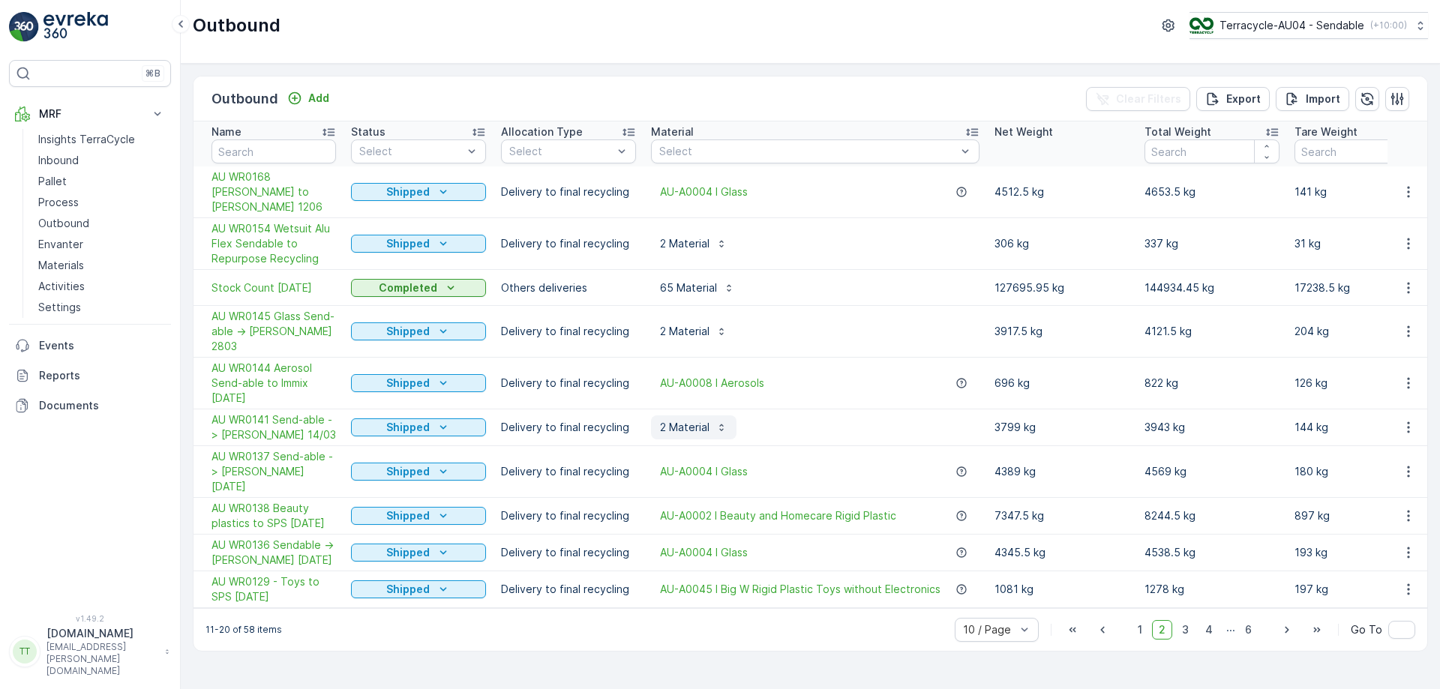
click at [716, 422] on icon "button" at bounding box center [722, 428] width 12 height 12
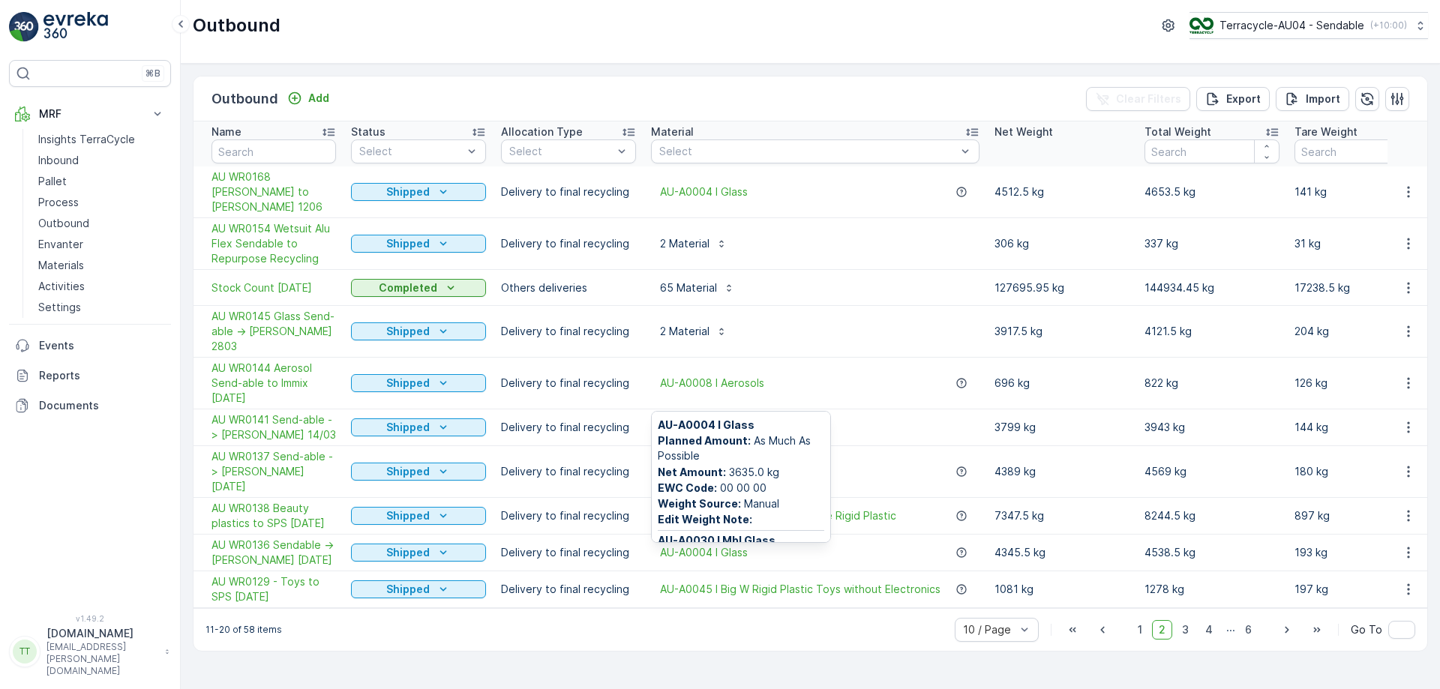
click at [716, 422] on icon "button" at bounding box center [722, 428] width 12 height 12
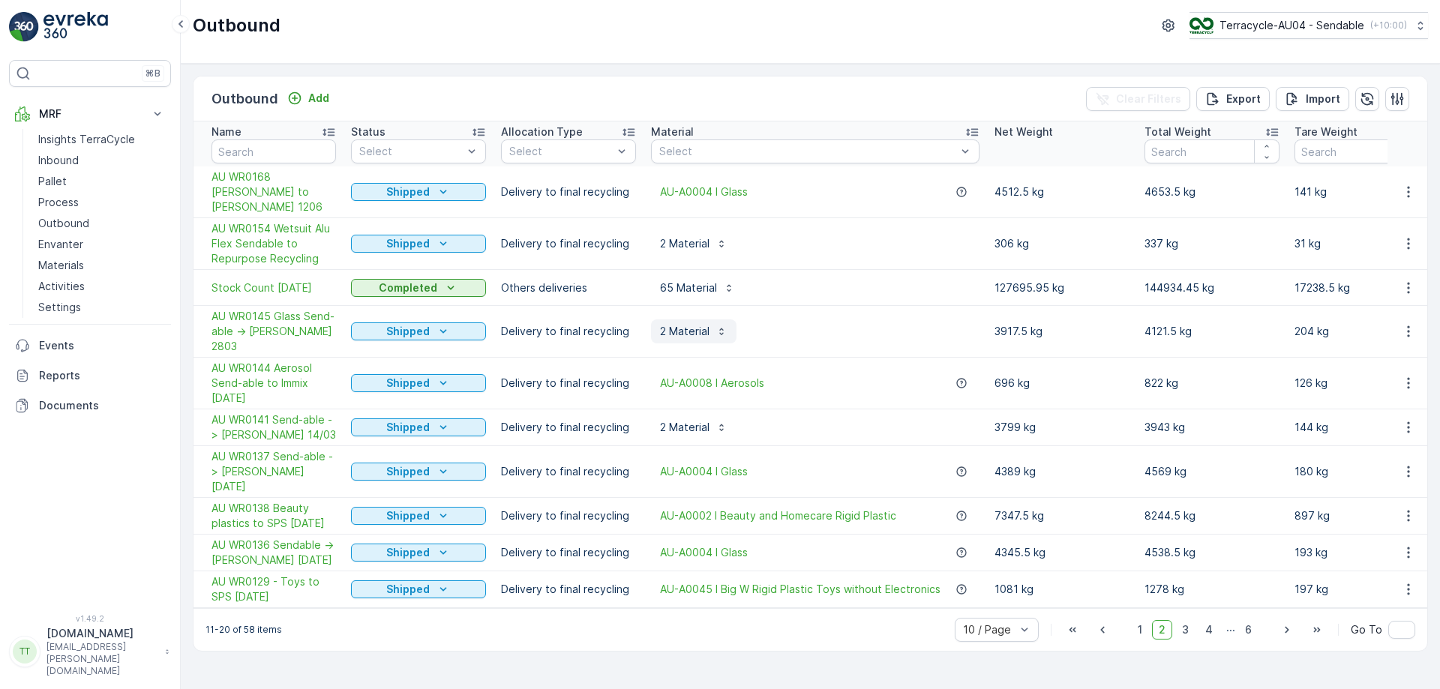
click at [696, 324] on p "2 Material" at bounding box center [685, 331] width 50 height 15
click at [704, 281] on p "65 Material" at bounding box center [688, 288] width 57 height 15
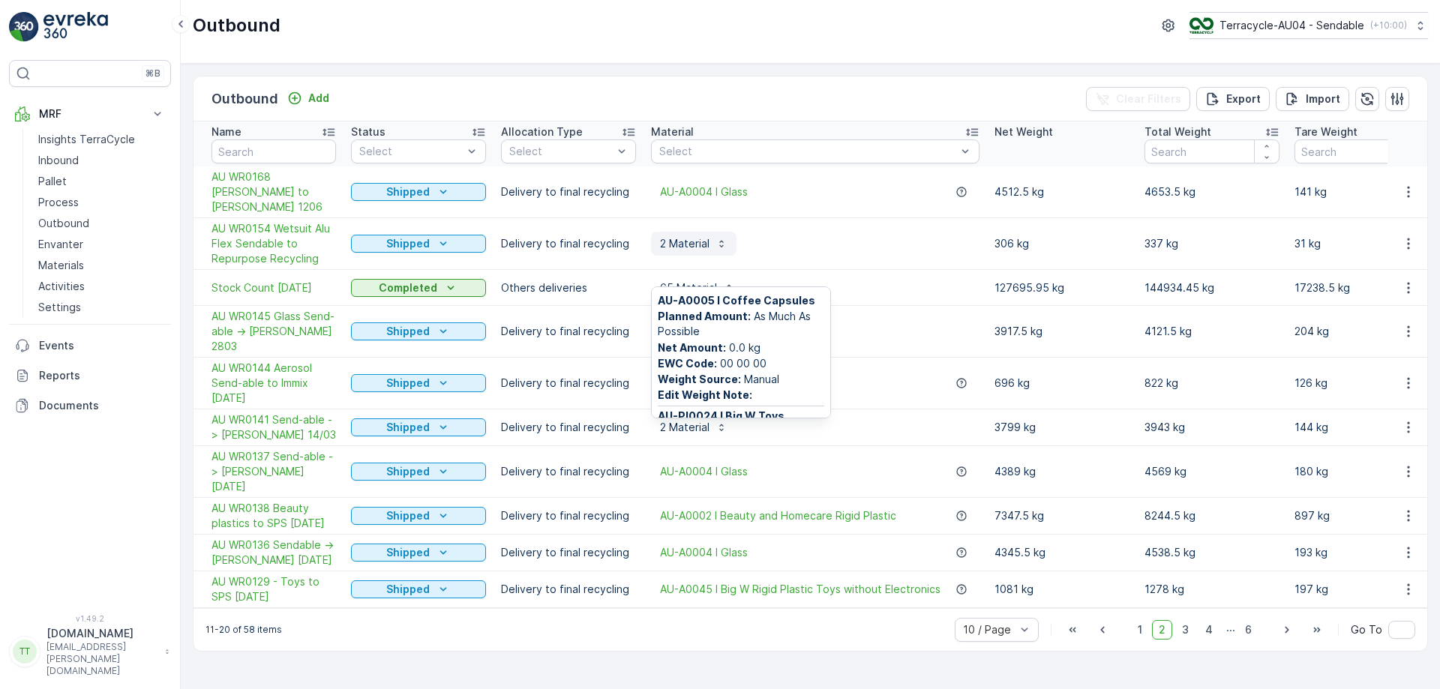
click at [701, 237] on button "2 Material" at bounding box center [694, 244] width 86 height 24
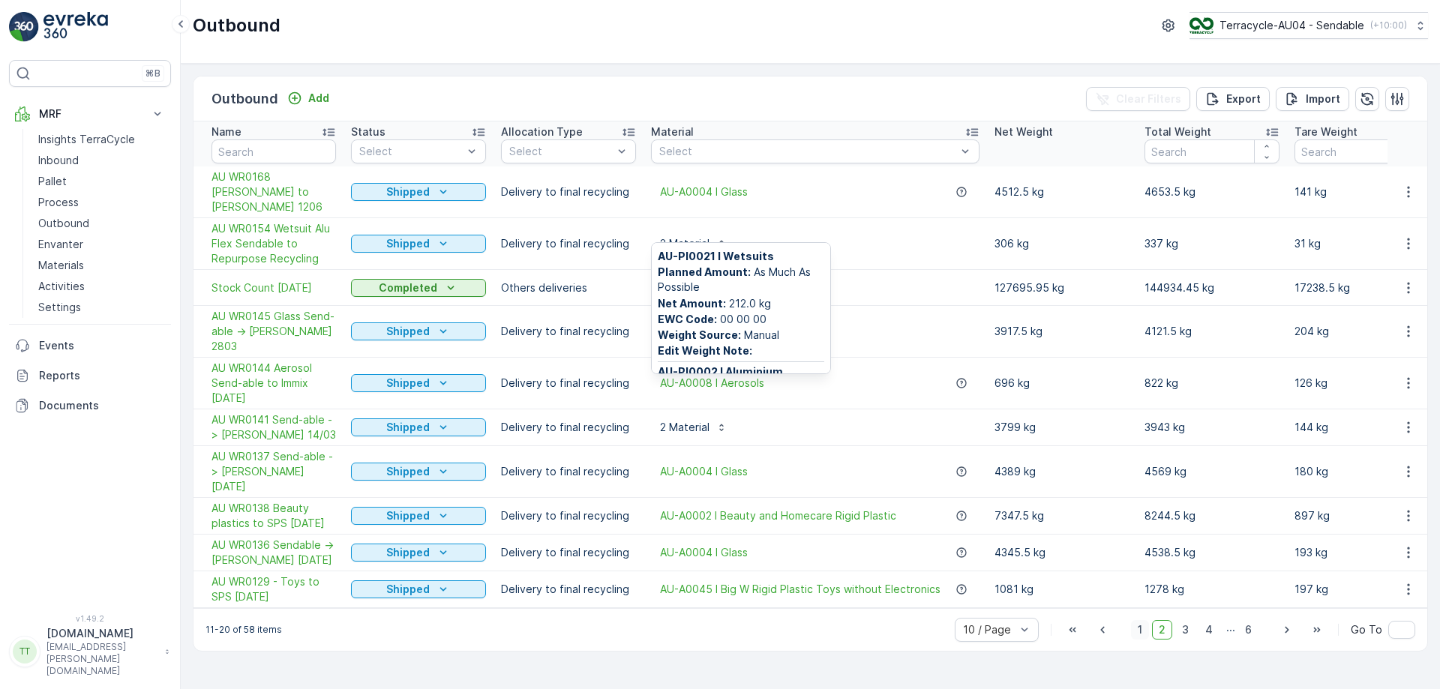
click at [1139, 620] on span "1" at bounding box center [1140, 630] width 18 height 20
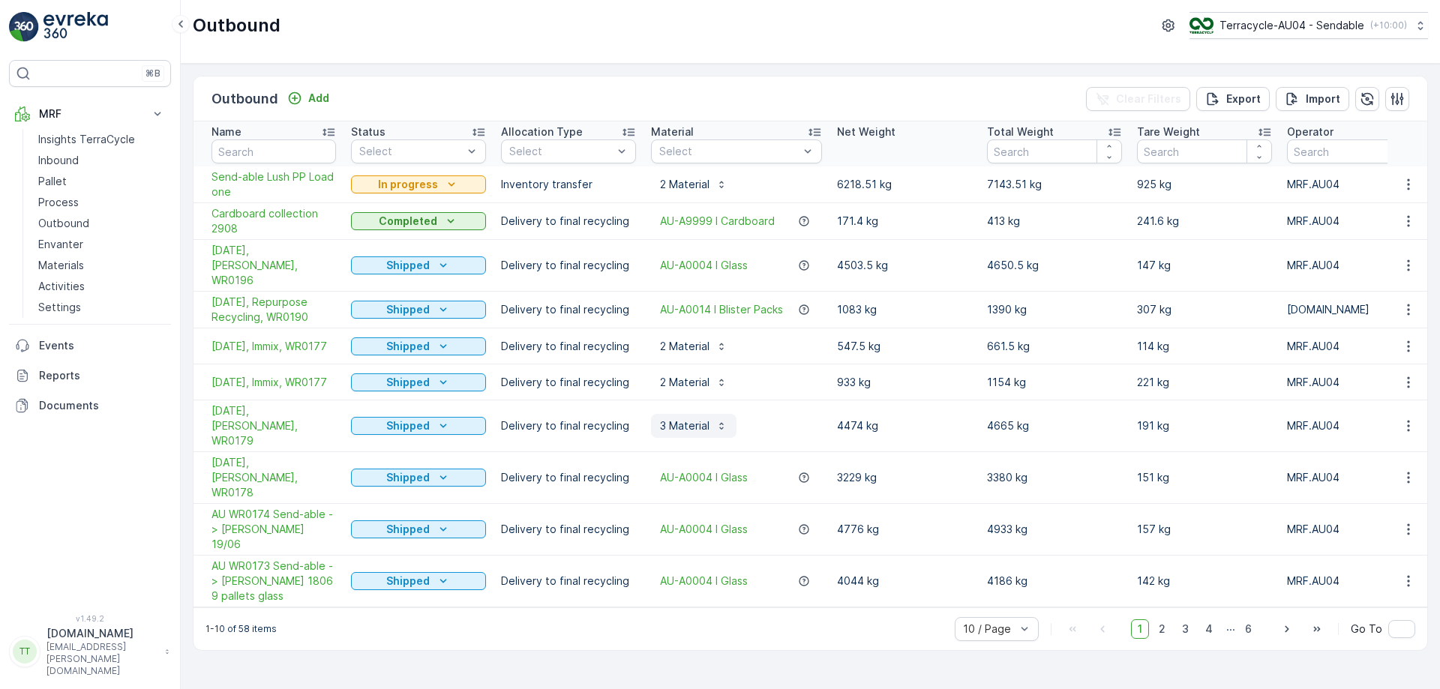
click at [704, 419] on p "3 Material" at bounding box center [685, 426] width 50 height 15
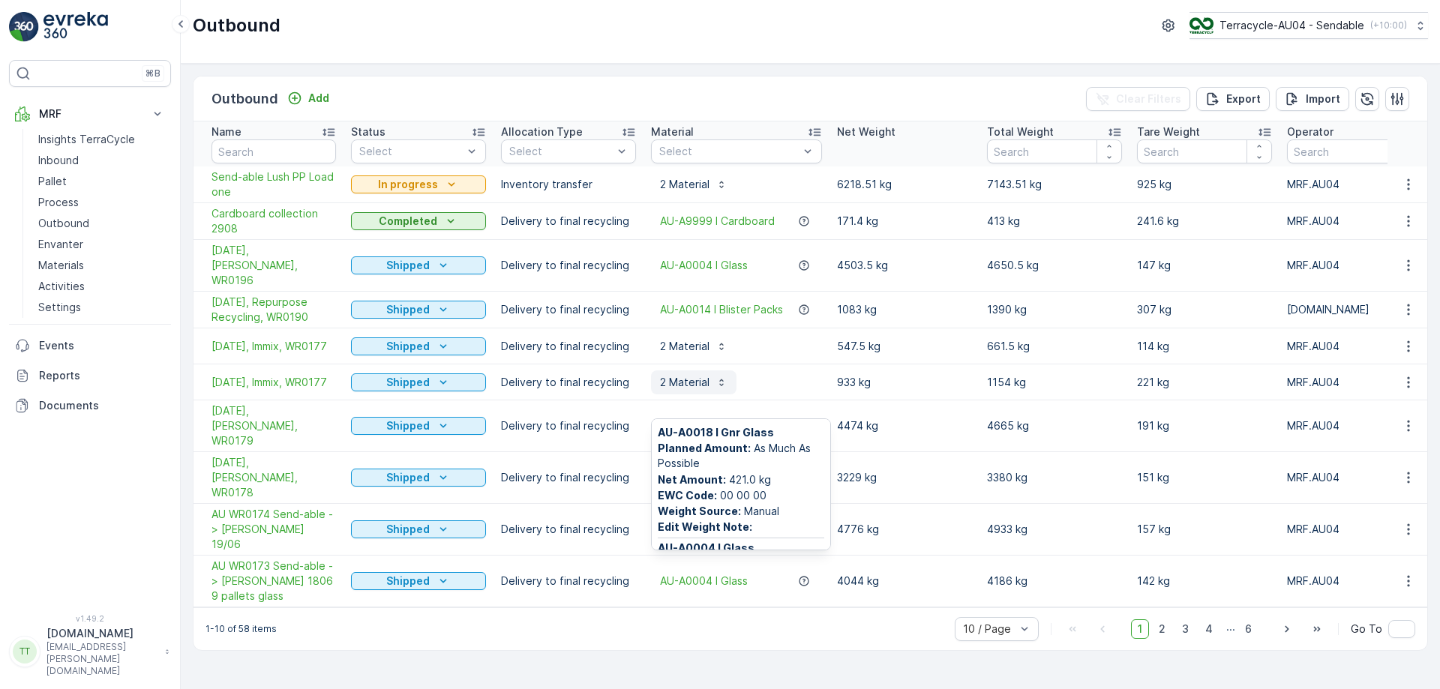
click at [692, 375] on p "2 Material" at bounding box center [685, 382] width 50 height 15
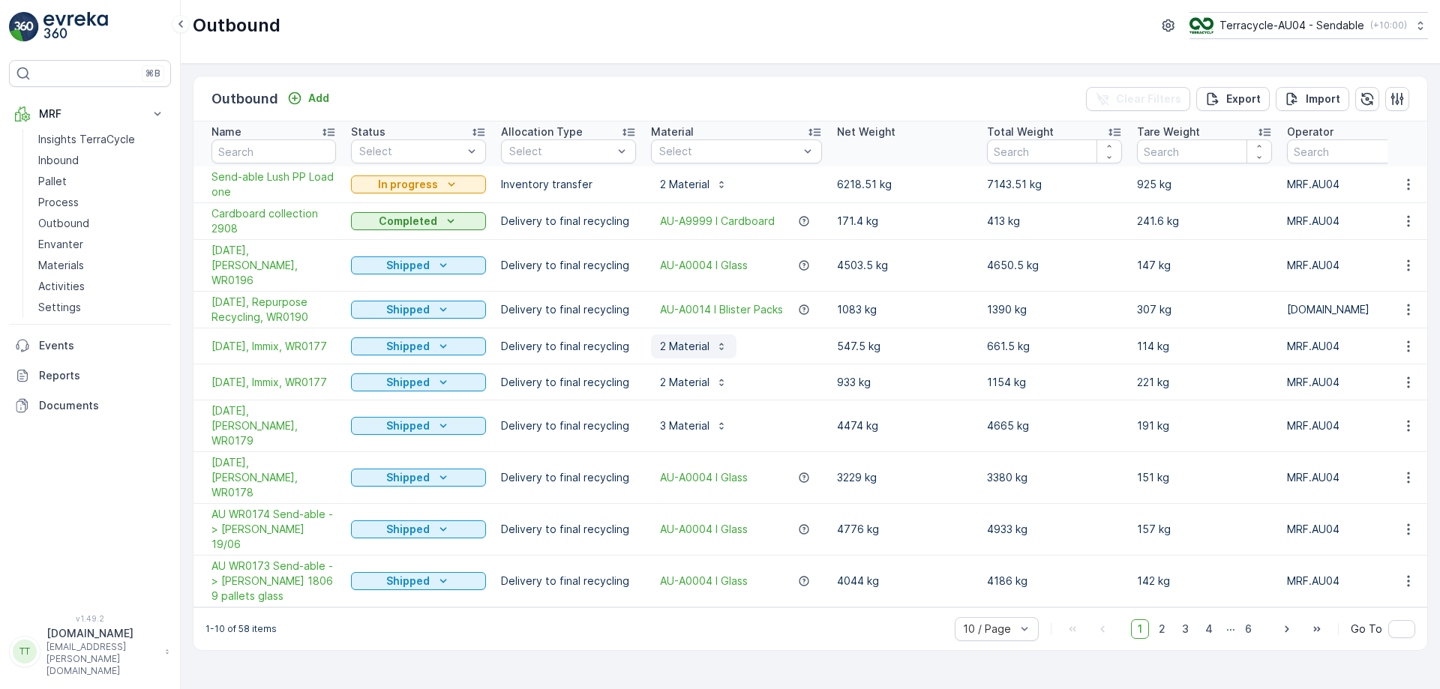
click at [706, 339] on p "2 Material" at bounding box center [685, 346] width 50 height 15
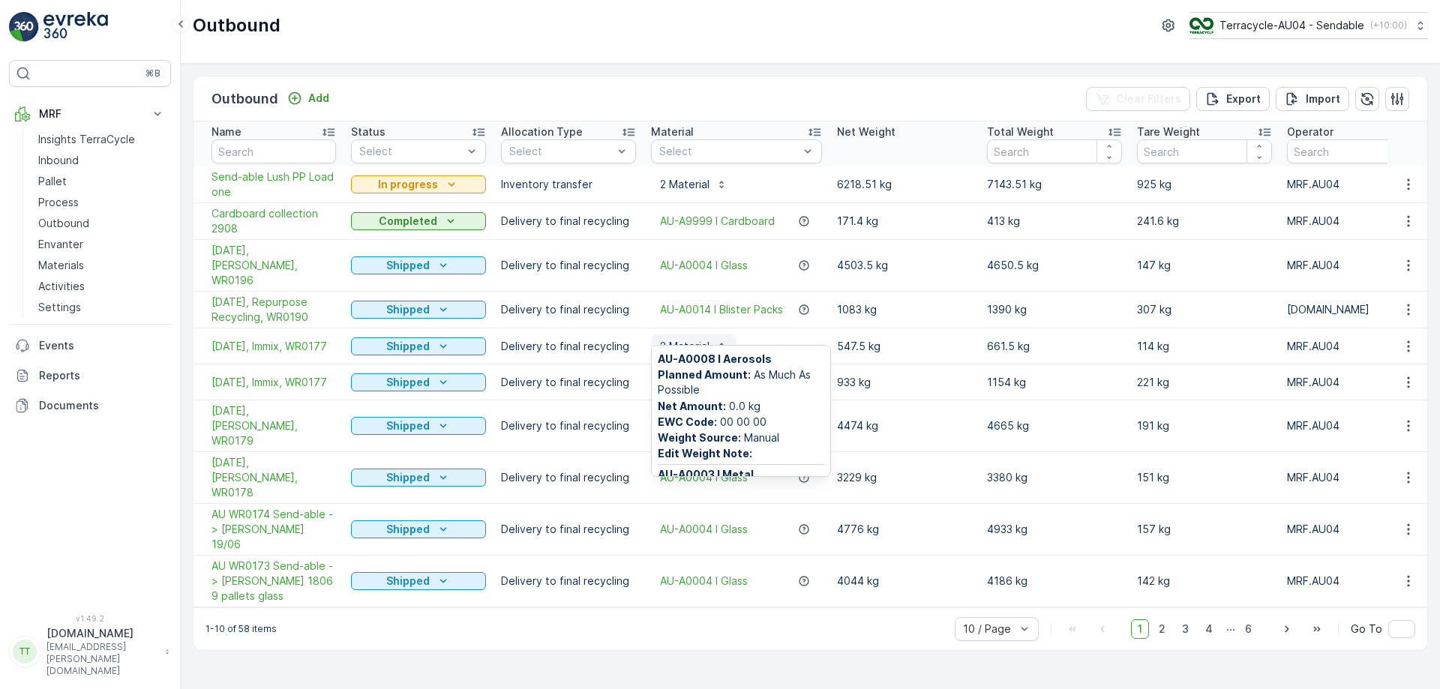
click at [706, 339] on p "2 Material" at bounding box center [685, 346] width 50 height 15
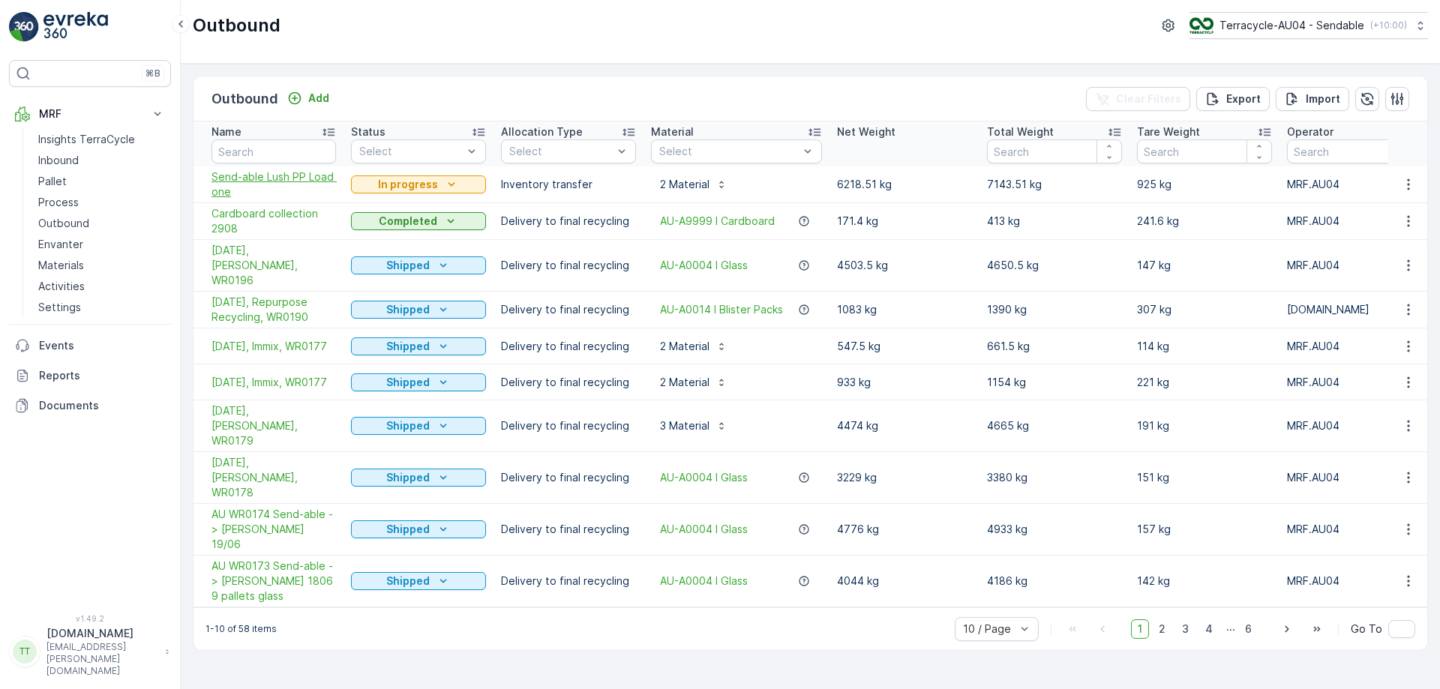
click at [245, 185] on span "Send-able Lush PP Load one" at bounding box center [274, 185] width 125 height 30
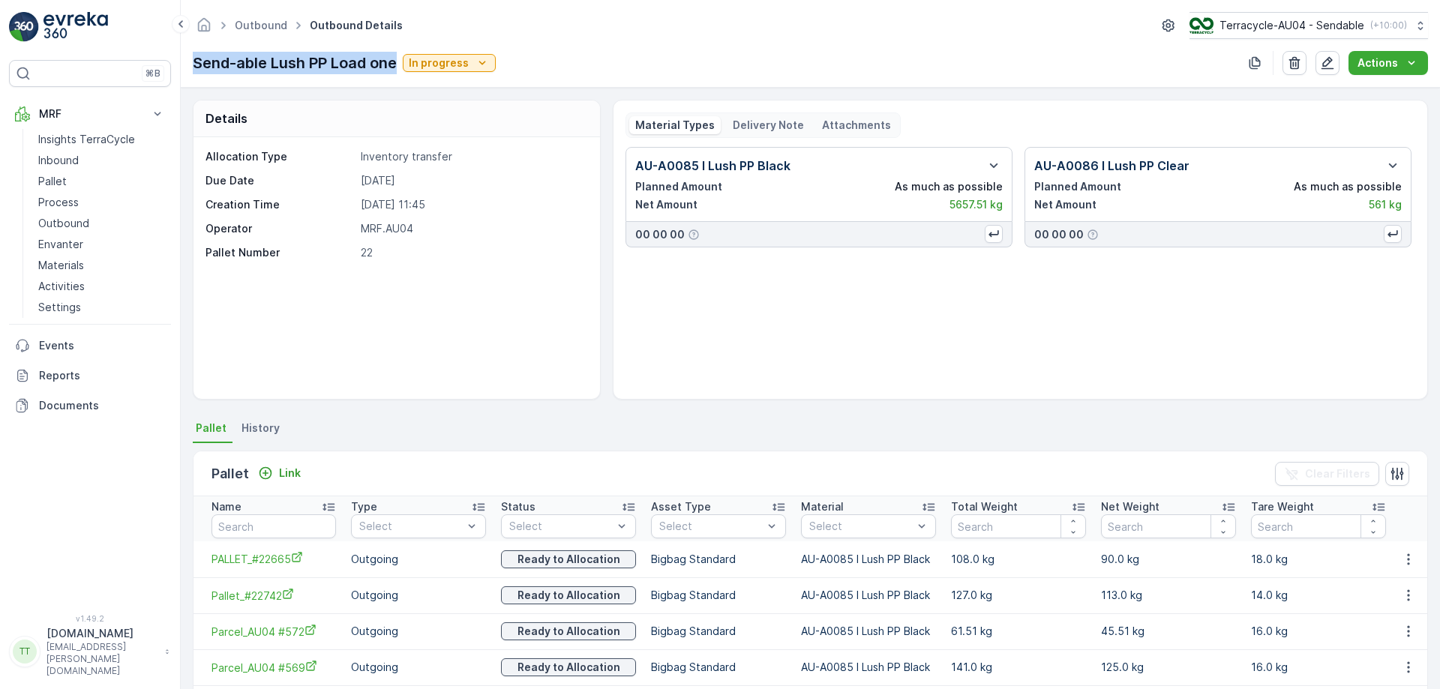
drag, startPoint x: 194, startPoint y: 62, endPoint x: 403, endPoint y: 86, distance: 209.8
click at [403, 86] on div "Outbound Outbound Details Terracycle-AU04 - Sendable ( +10:00 ) Send-able Lush …" at bounding box center [810, 44] width 1259 height 88
copy p "Send-able Lush PP Load one"
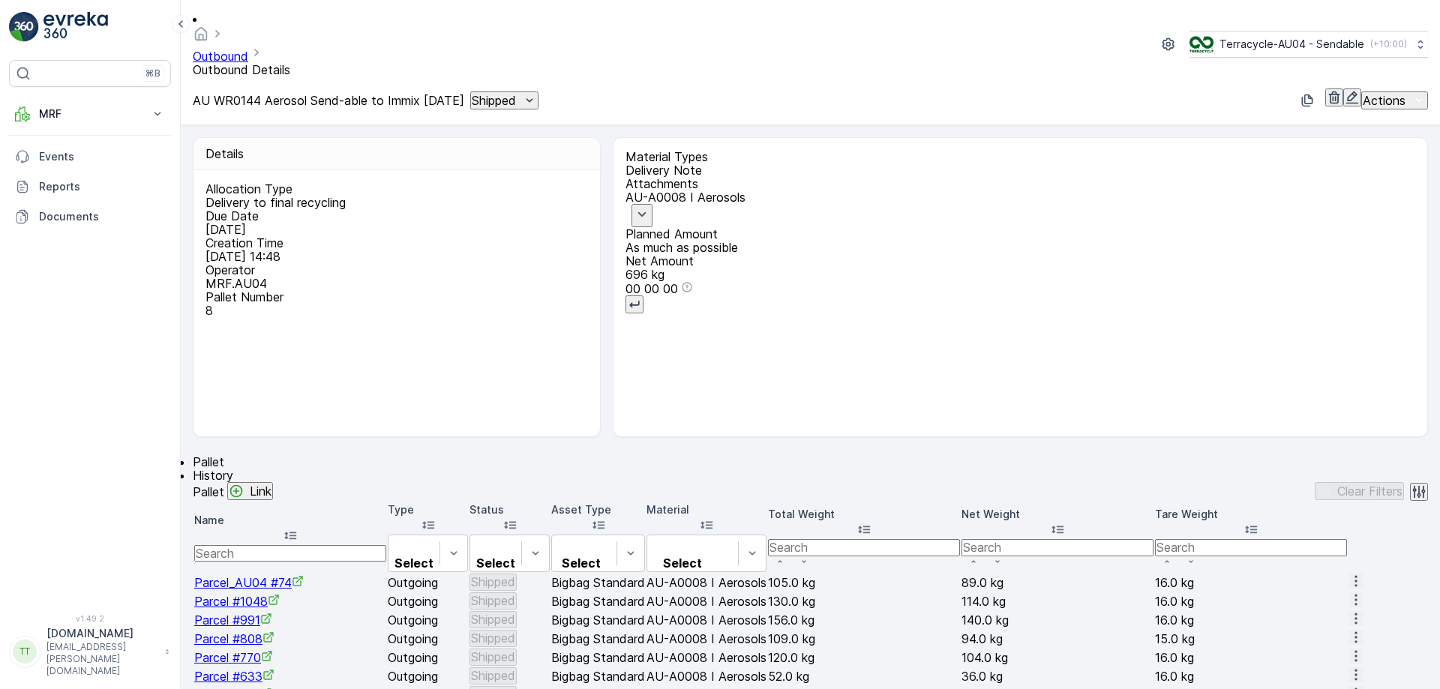
click at [1364, 94] on p "Actions" at bounding box center [1384, 101] width 43 height 14
click at [1346, 92] on span "Create Delivery Note" at bounding box center [1391, 93] width 108 height 15
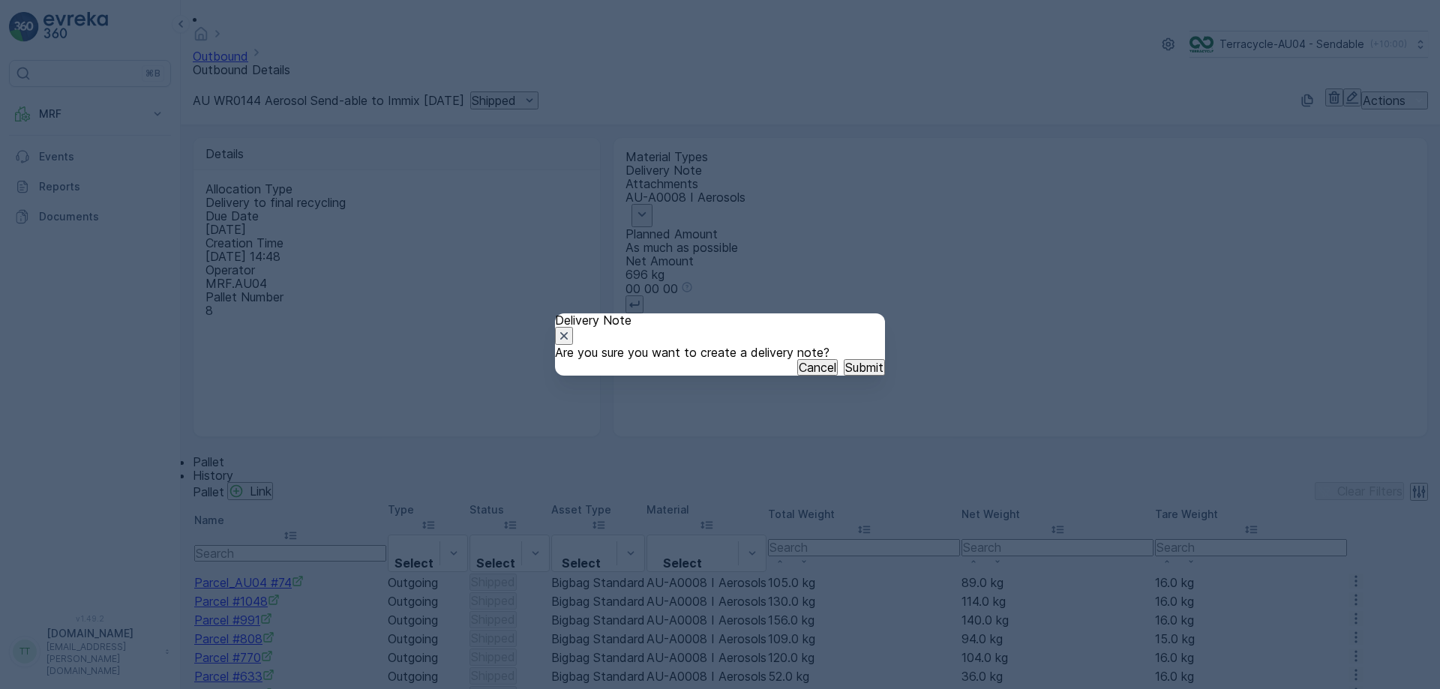
click at [845, 374] on p "Submit" at bounding box center [864, 368] width 38 height 14
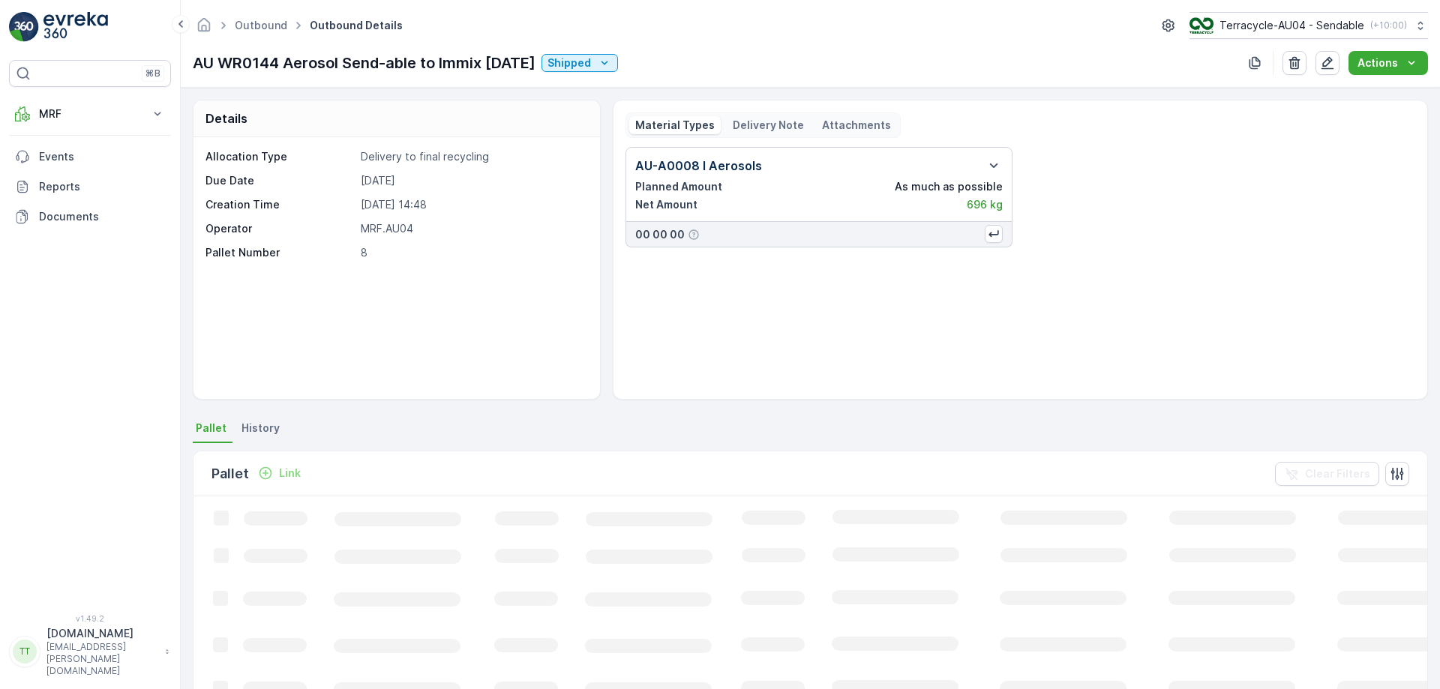
click at [756, 128] on p "Delivery Note" at bounding box center [768, 125] width 71 height 15
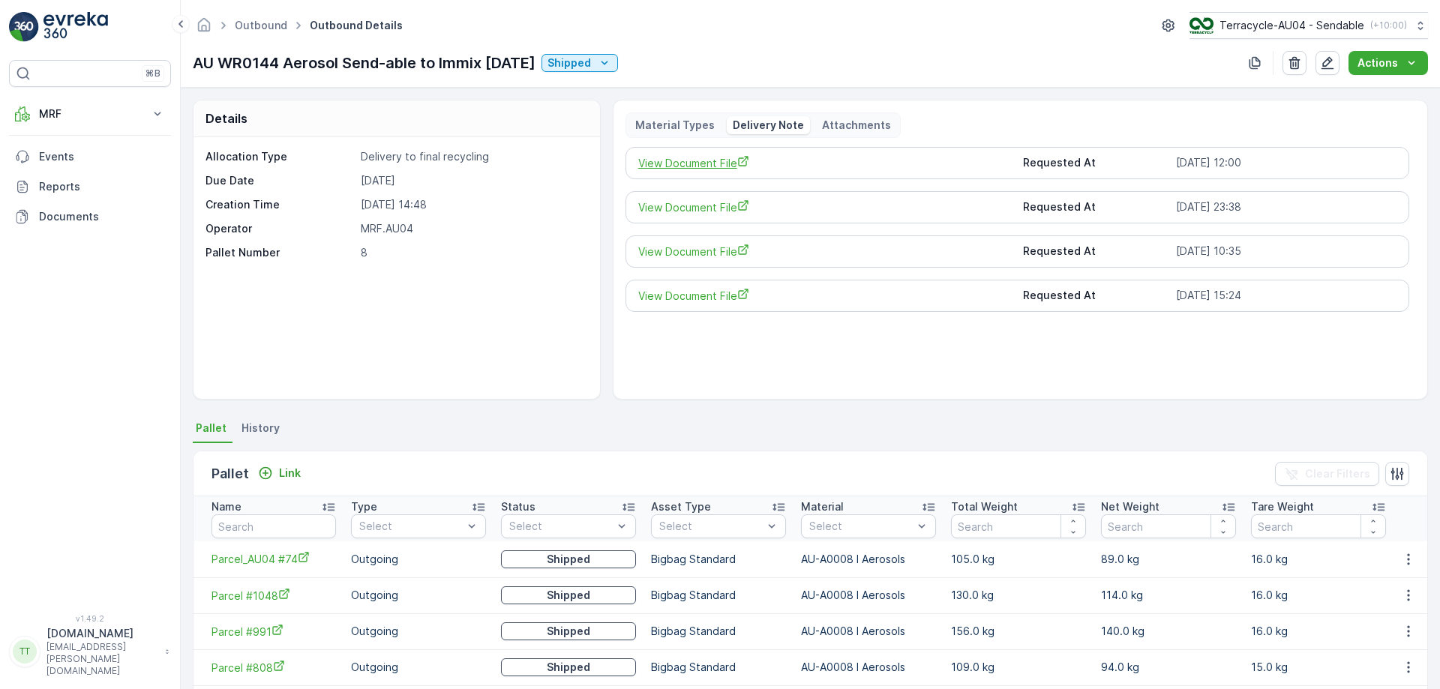
click at [730, 163] on span "View Document File" at bounding box center [825, 163] width 374 height 16
drag, startPoint x: 692, startPoint y: 137, endPoint x: 695, endPoint y: 128, distance: 9.3
click at [695, 128] on div "Material Types Delivery Note Attachments" at bounding box center [763, 126] width 275 height 26
click at [695, 128] on p "Material Types" at bounding box center [675, 125] width 80 height 15
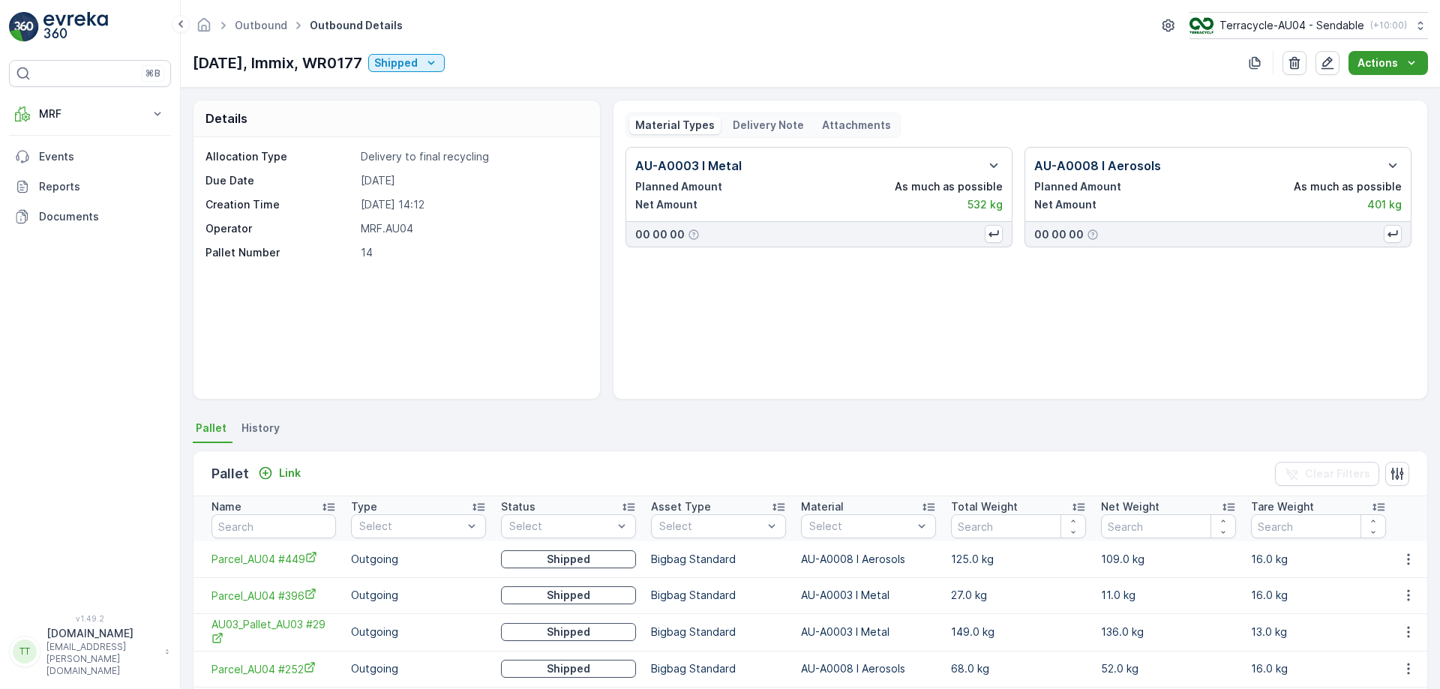
click at [1371, 61] on p "Actions" at bounding box center [1378, 63] width 41 height 15
click at [1337, 89] on span "Create Delivery Note" at bounding box center [1382, 91] width 108 height 15
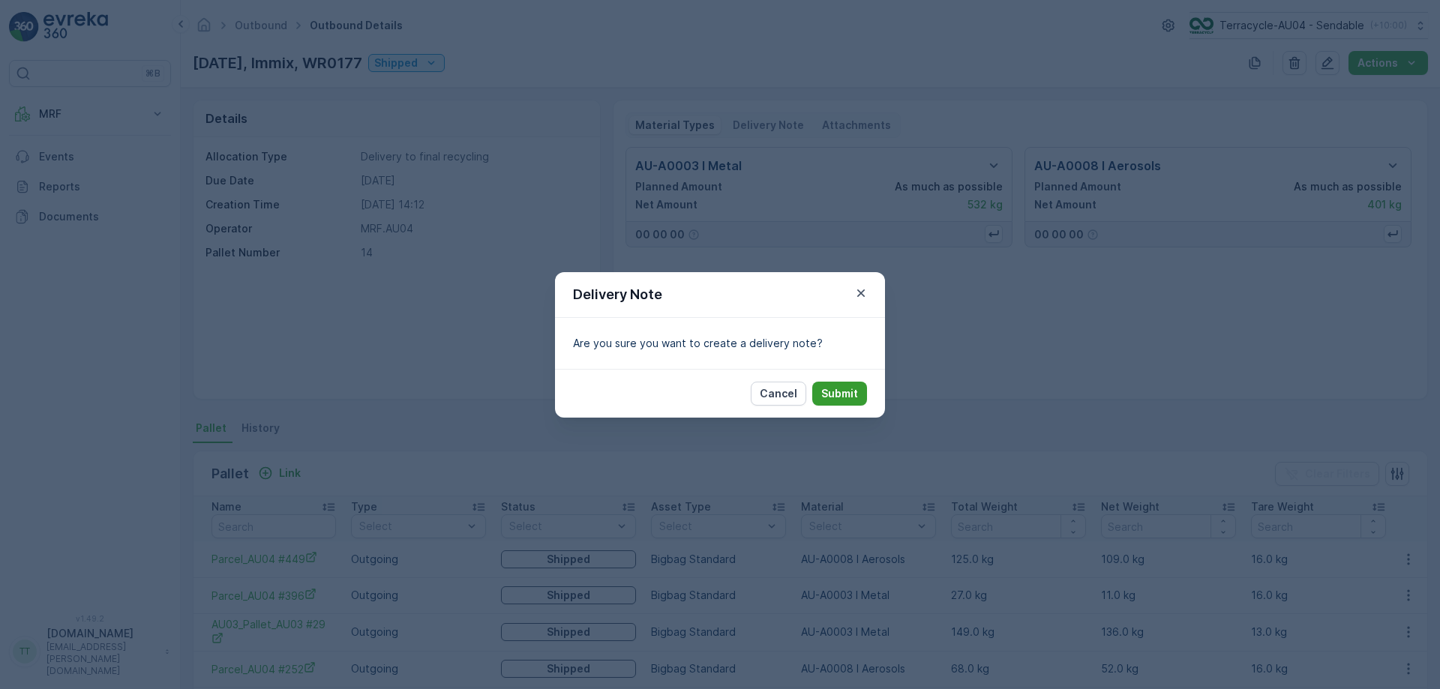
click at [834, 390] on p "Submit" at bounding box center [839, 393] width 37 height 15
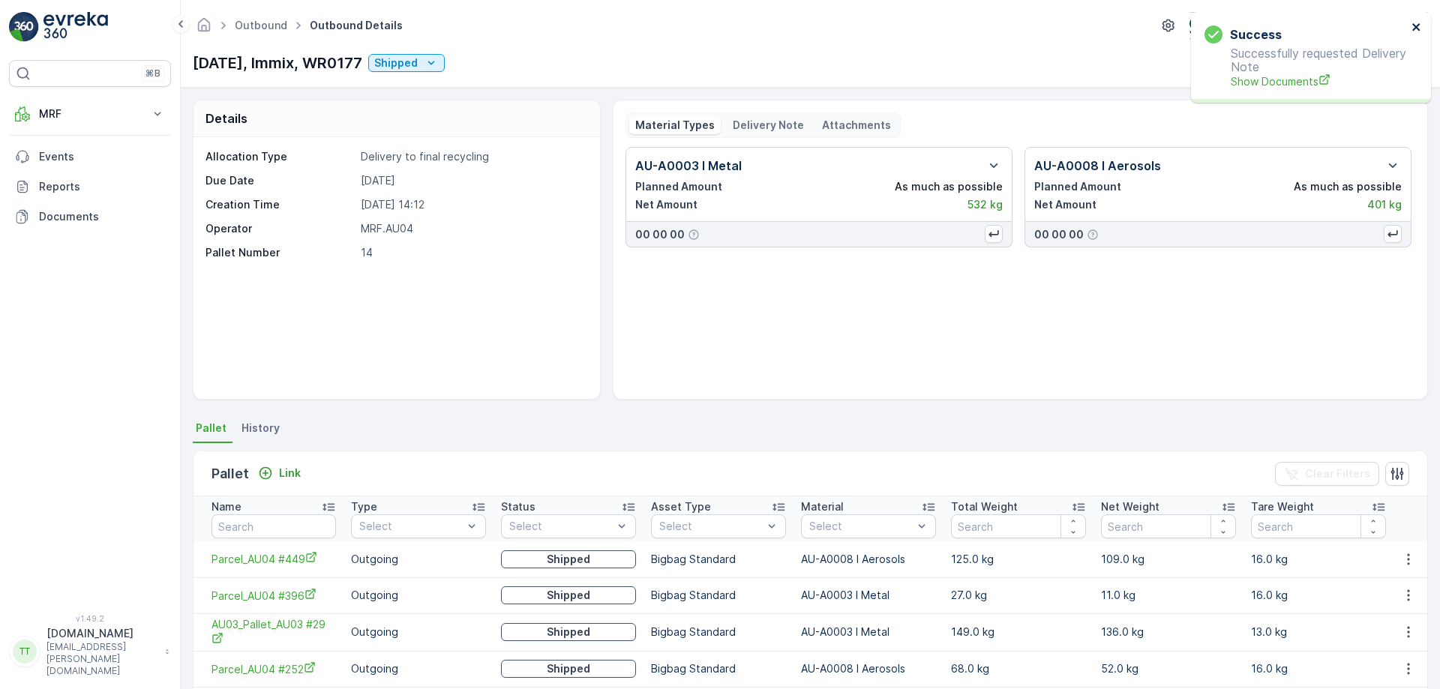
click at [1418, 21] on icon "close" at bounding box center [1417, 27] width 11 height 12
click at [772, 124] on p "Delivery Note" at bounding box center [768, 125] width 71 height 15
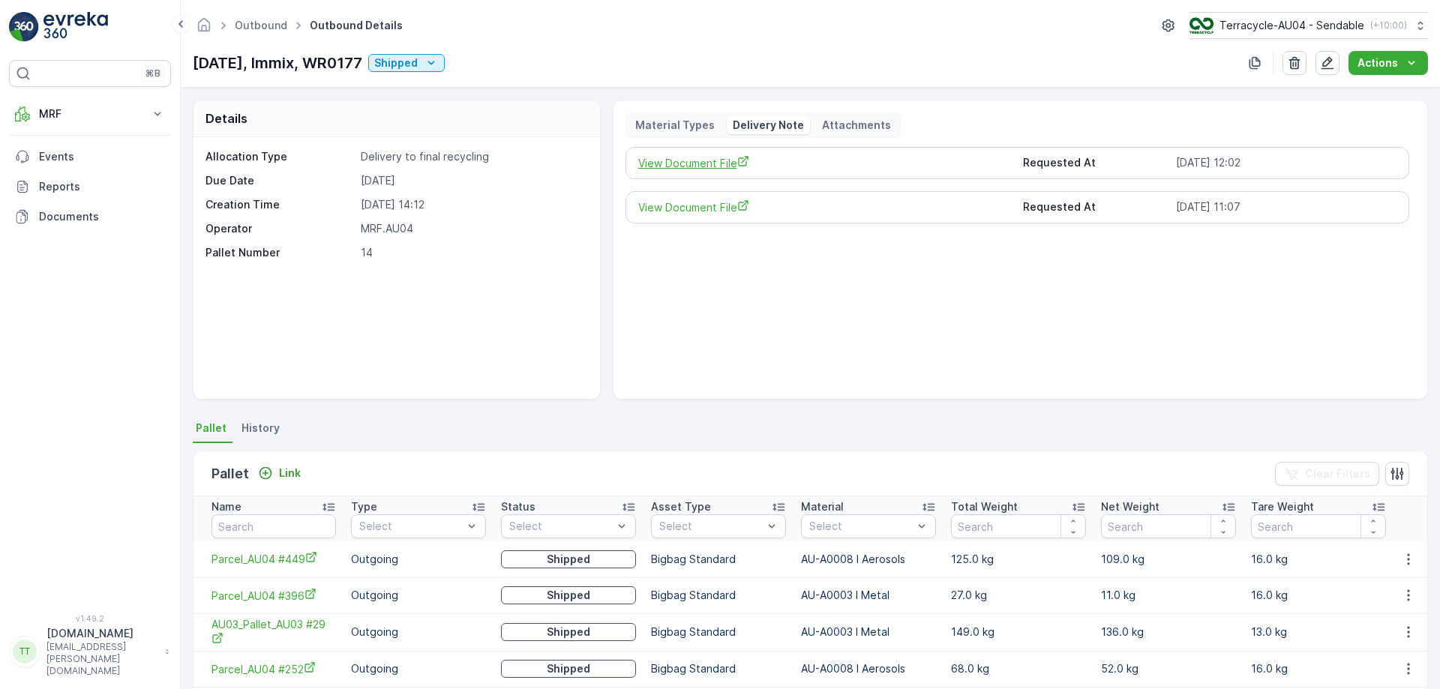
click at [692, 167] on span "View Document File" at bounding box center [825, 163] width 374 height 16
click at [641, 119] on p "Material Types" at bounding box center [675, 125] width 80 height 15
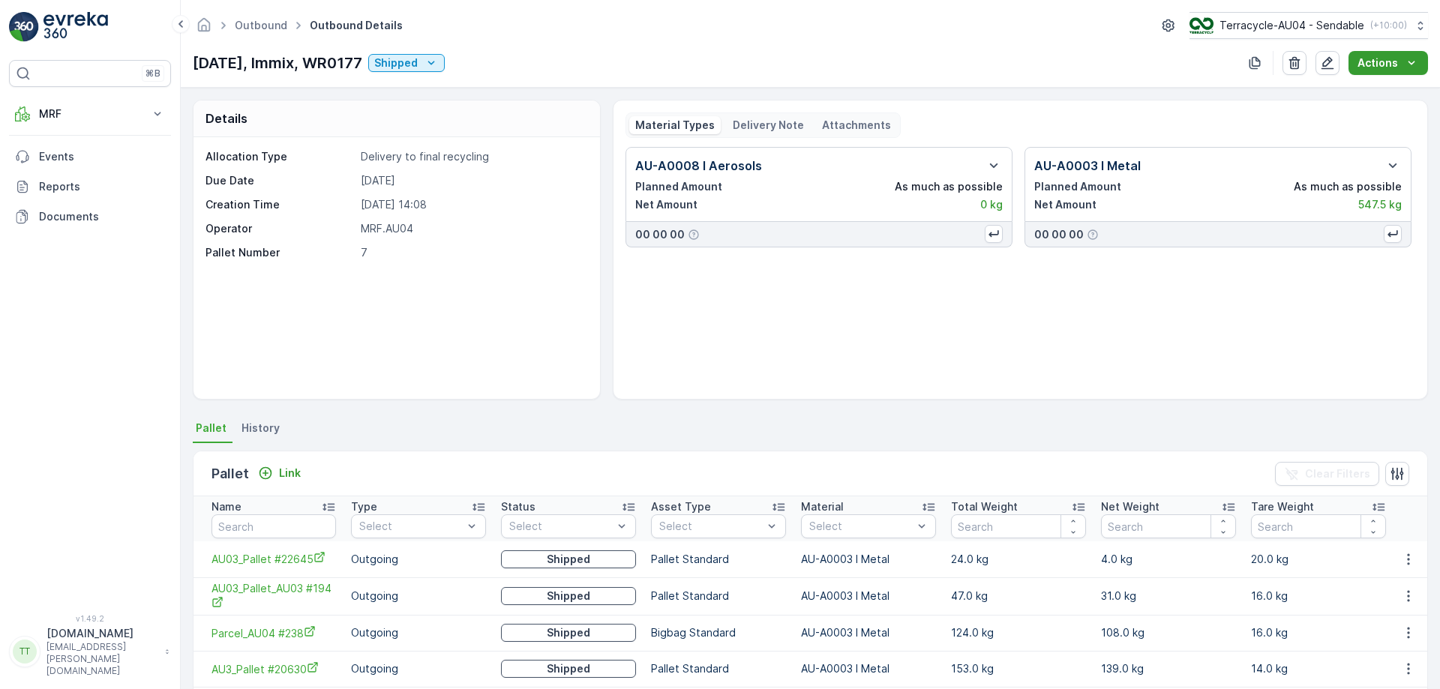
click at [1377, 58] on p "Actions" at bounding box center [1378, 63] width 41 height 15
click at [1353, 89] on span "Create Delivery Note" at bounding box center [1382, 91] width 108 height 15
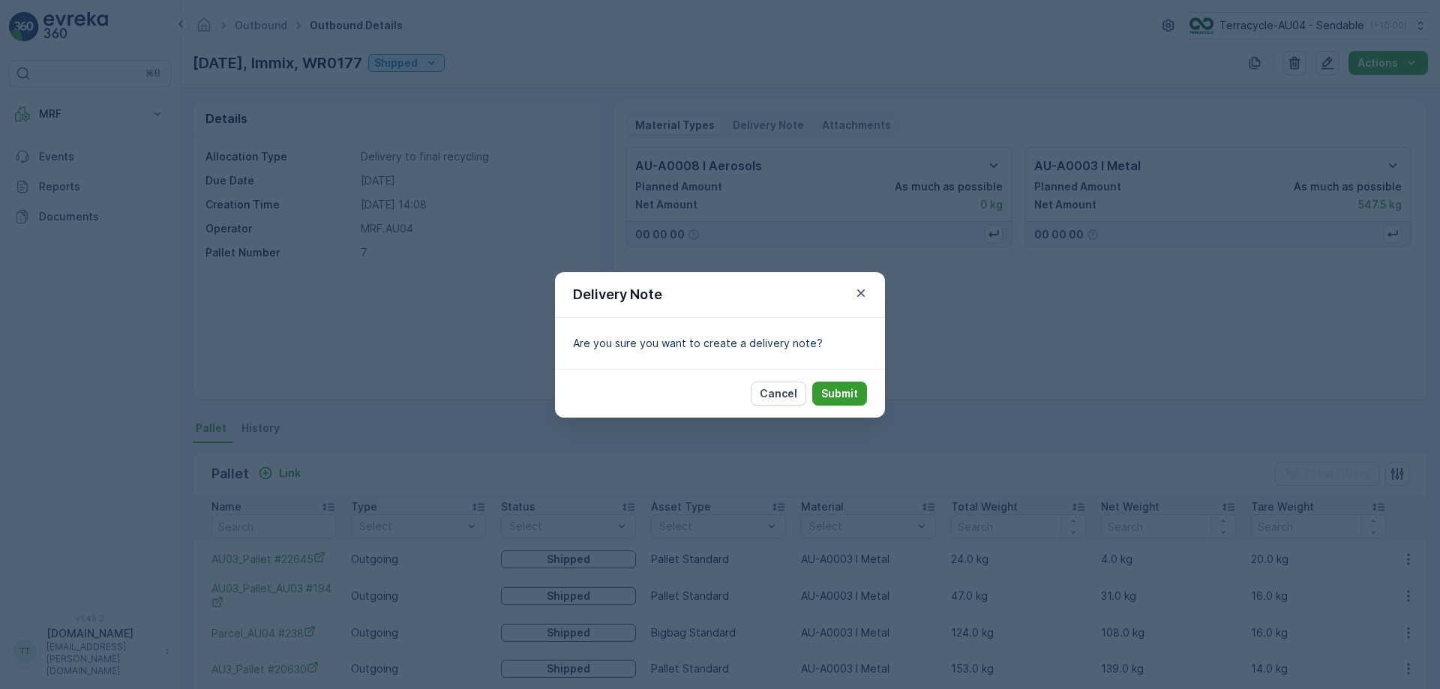
click at [830, 396] on p "Submit" at bounding box center [839, 393] width 37 height 15
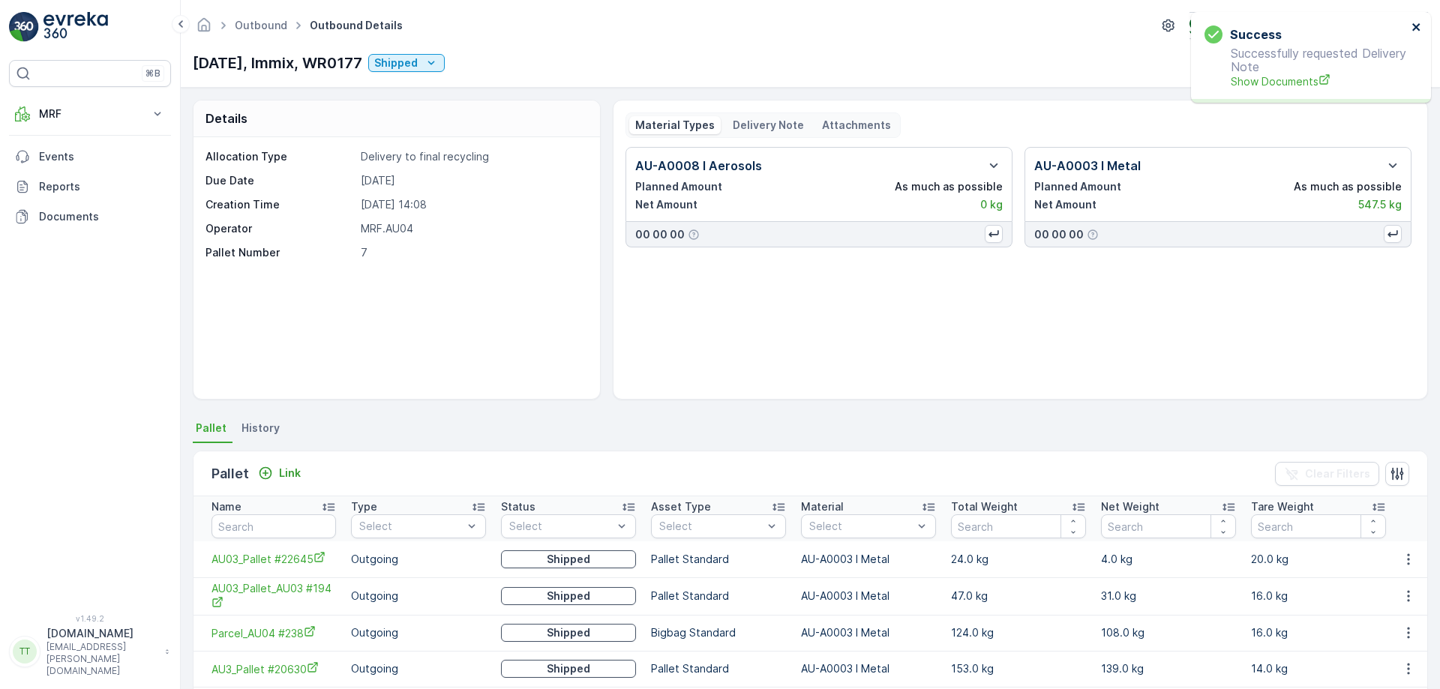
click at [1420, 23] on icon "close" at bounding box center [1417, 27] width 11 height 12
click at [761, 122] on p "Delivery Note" at bounding box center [768, 125] width 71 height 15
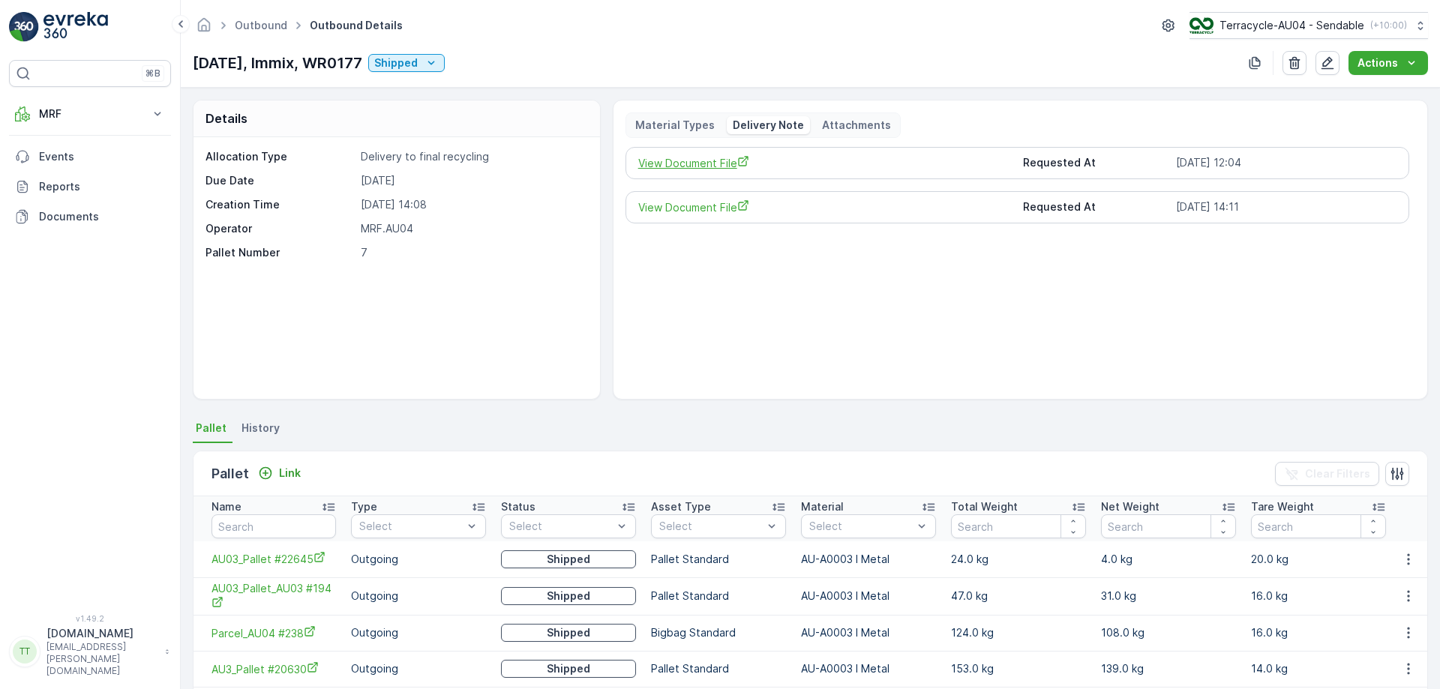
click at [692, 164] on span "View Document File" at bounding box center [825, 163] width 374 height 16
